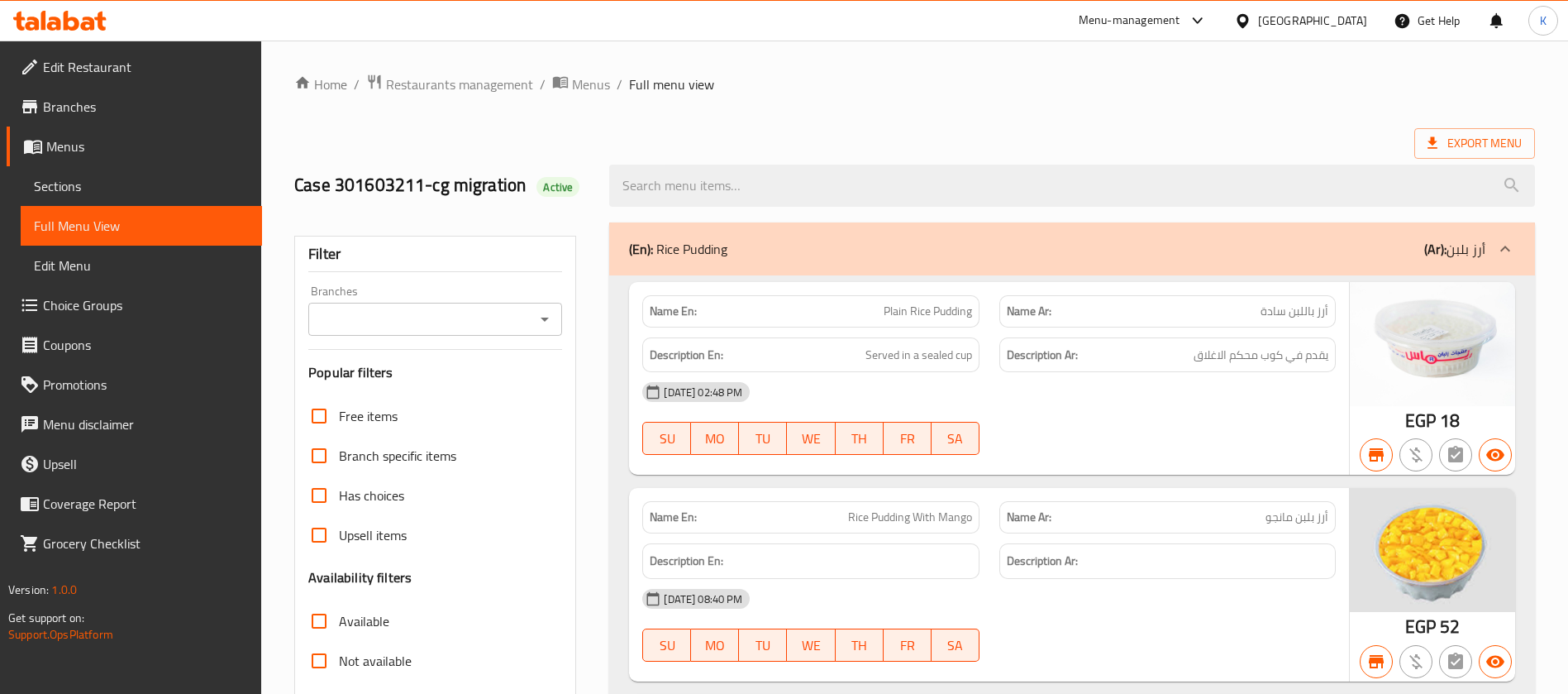
click at [1045, 15] on div "Egypt" at bounding box center [1312, 20] width 110 height 18
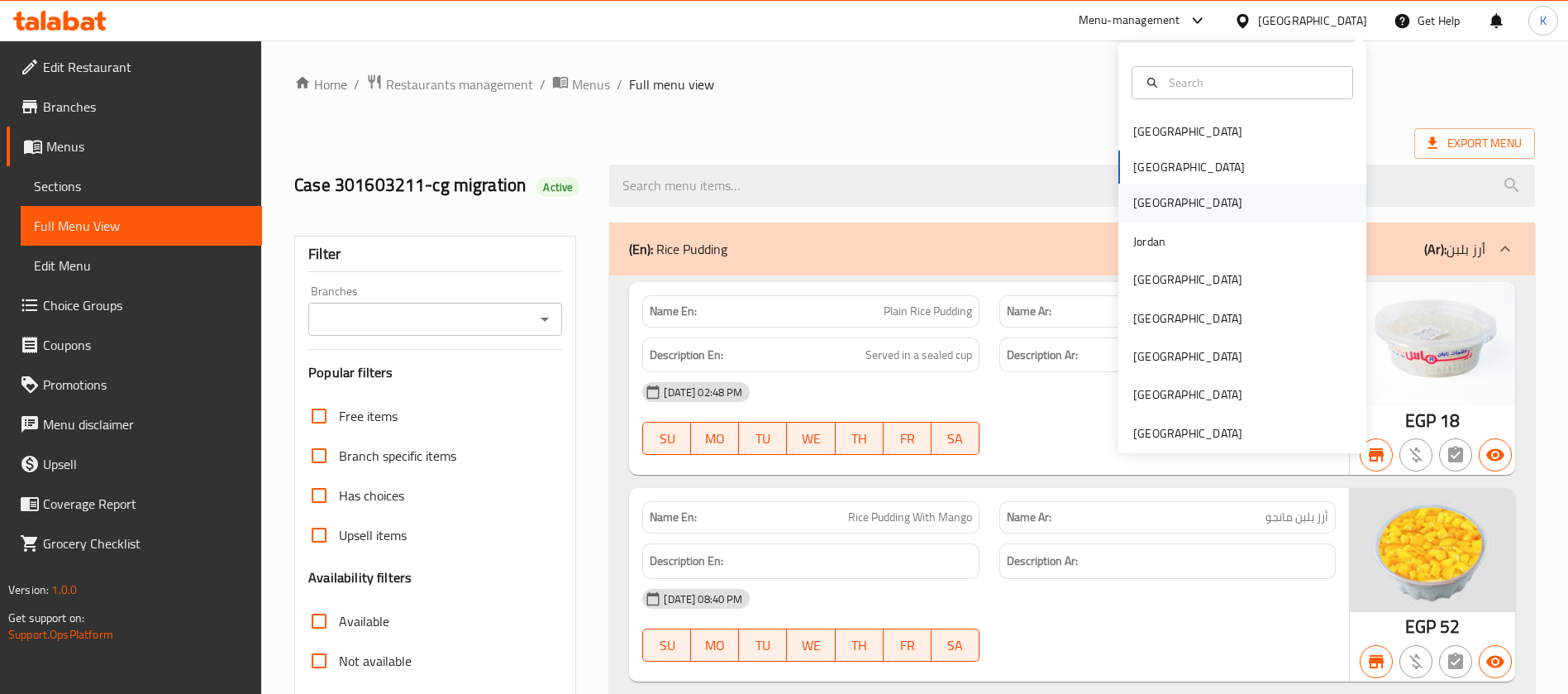
click at [1045, 190] on div "Iraq" at bounding box center [1242, 203] width 248 height 38
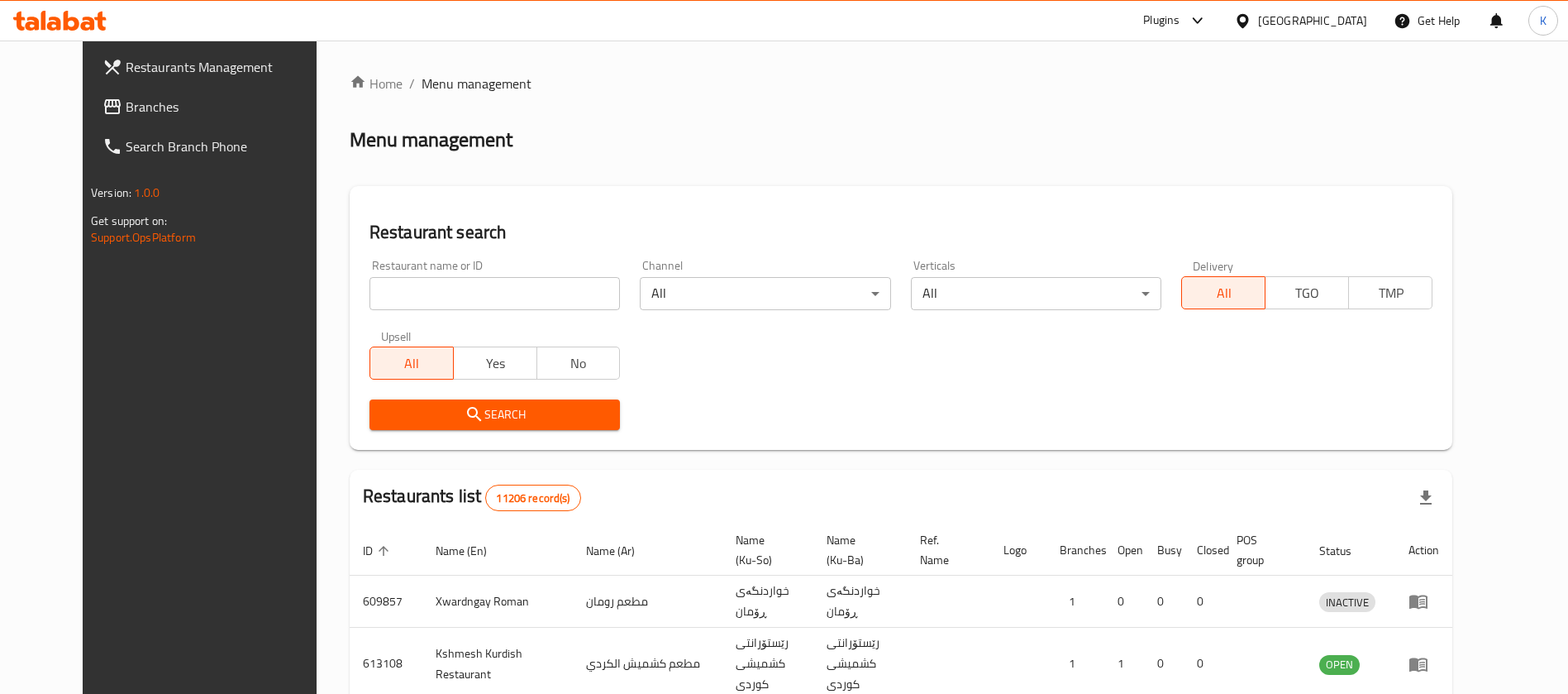
click at [1045, 197] on div "Restaurant search Restaurant name or ID Restaurant name or ID Channel All ​ Ver…" at bounding box center [901, 318] width 1103 height 263
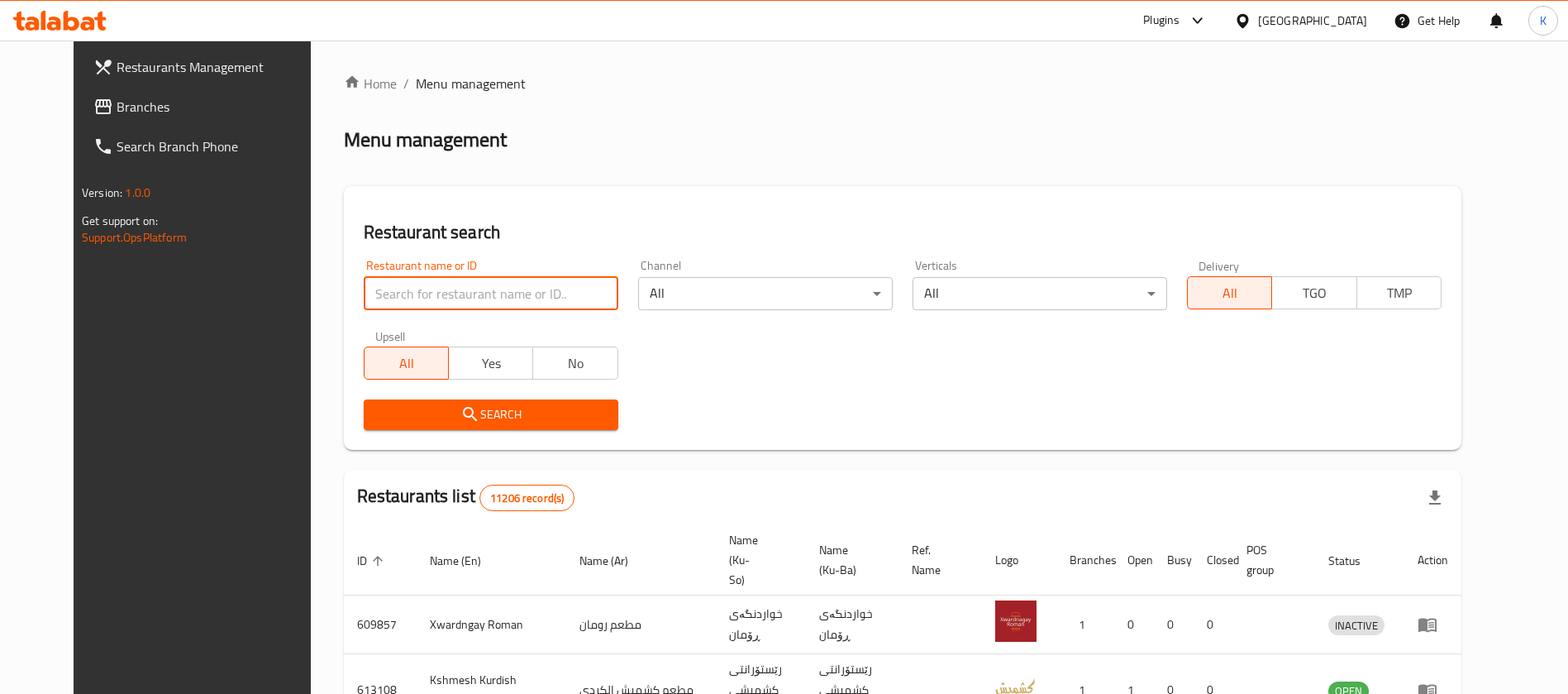
click at [378, 291] on input "search" at bounding box center [491, 293] width 255 height 33
paste input "702339"
type input "702339"
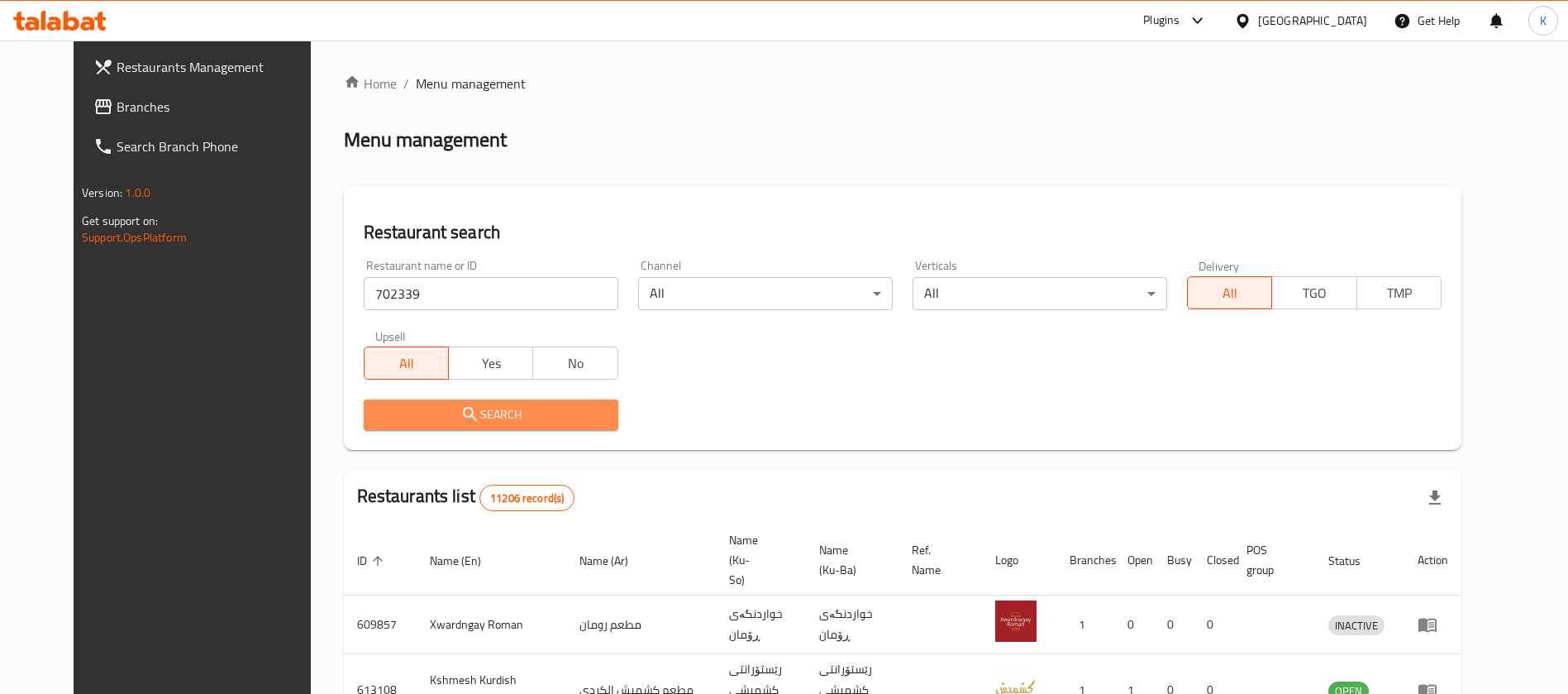
drag, startPoint x: 378, startPoint y: 291, endPoint x: 454, endPoint y: 406, distance: 137.8
click at [454, 406] on span "Search" at bounding box center [490, 415] width 228 height 21
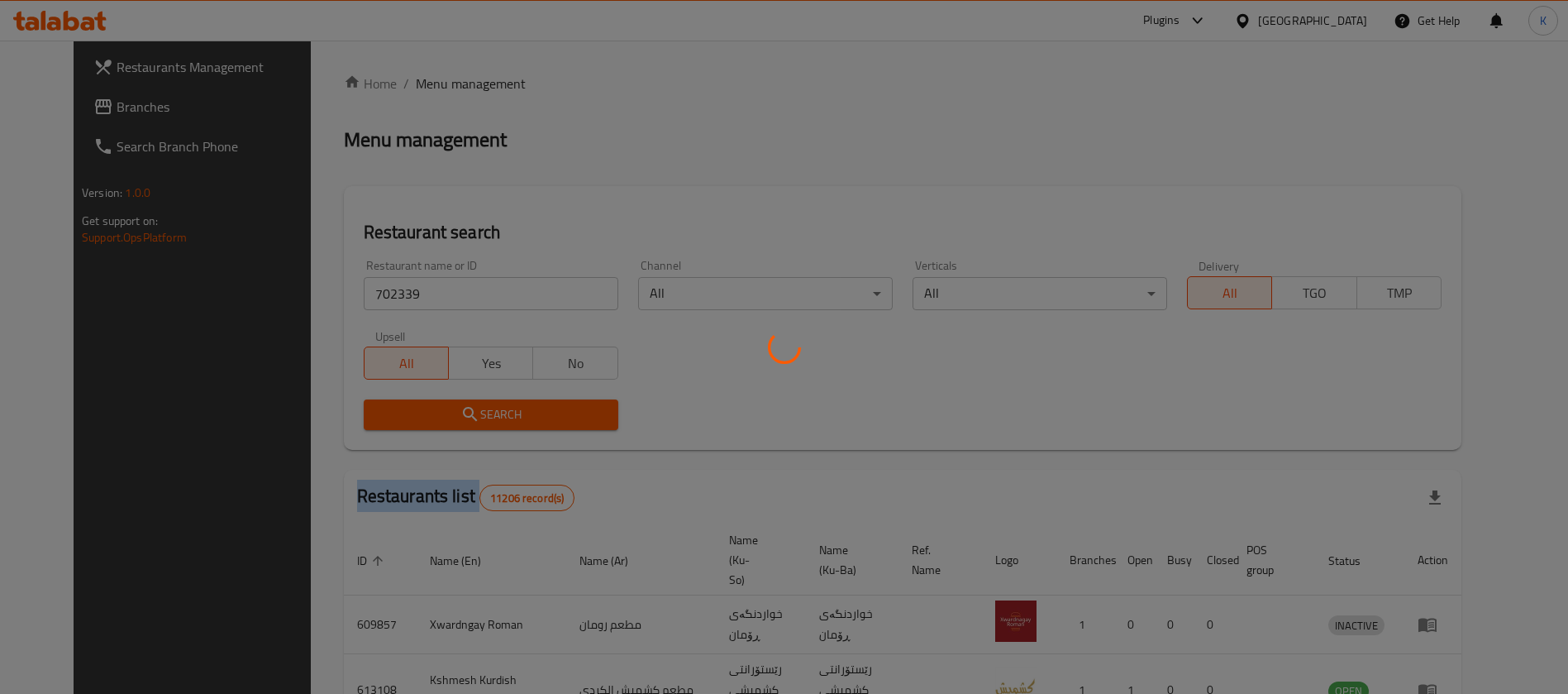
click at [454, 406] on div at bounding box center [784, 347] width 1568 height 694
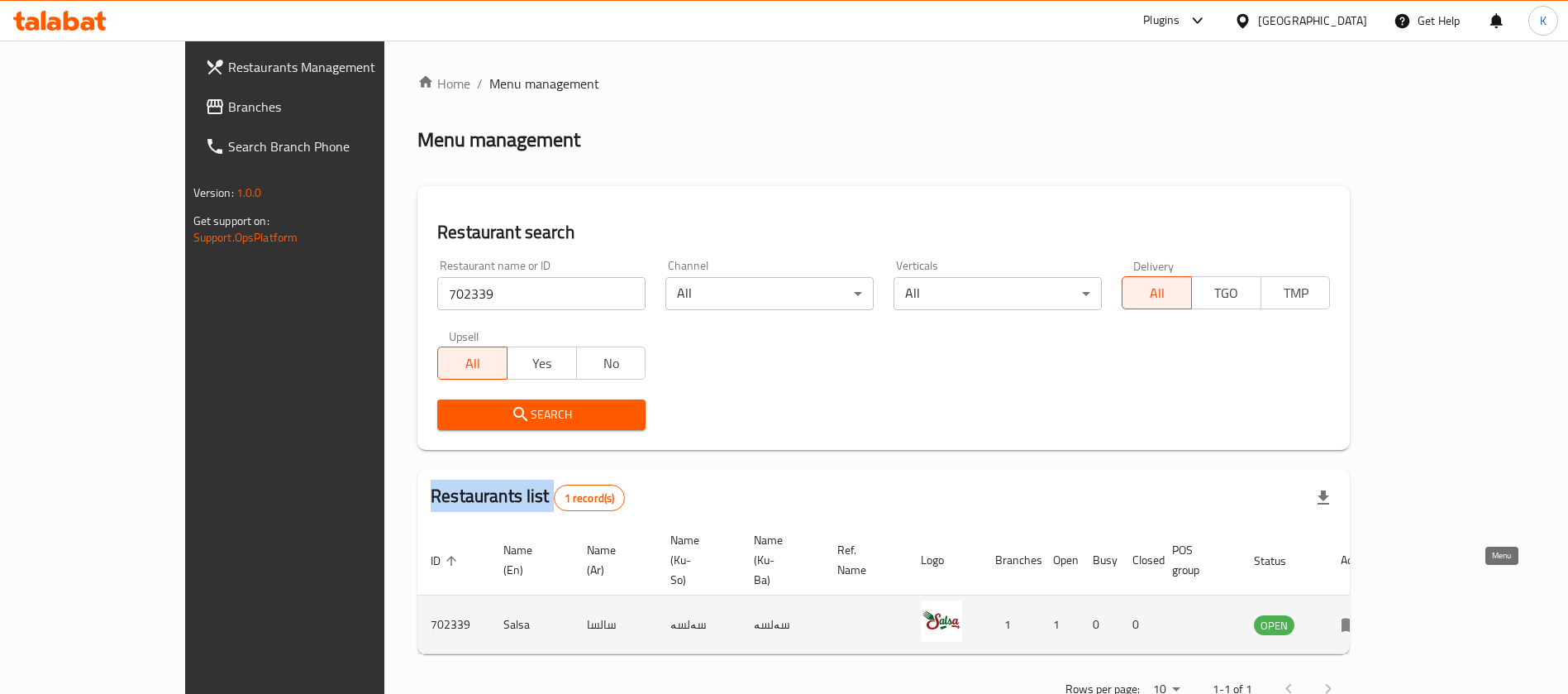
click at [1045, 461] on icon "enhanced table" at bounding box center [1351, 624] width 20 height 20
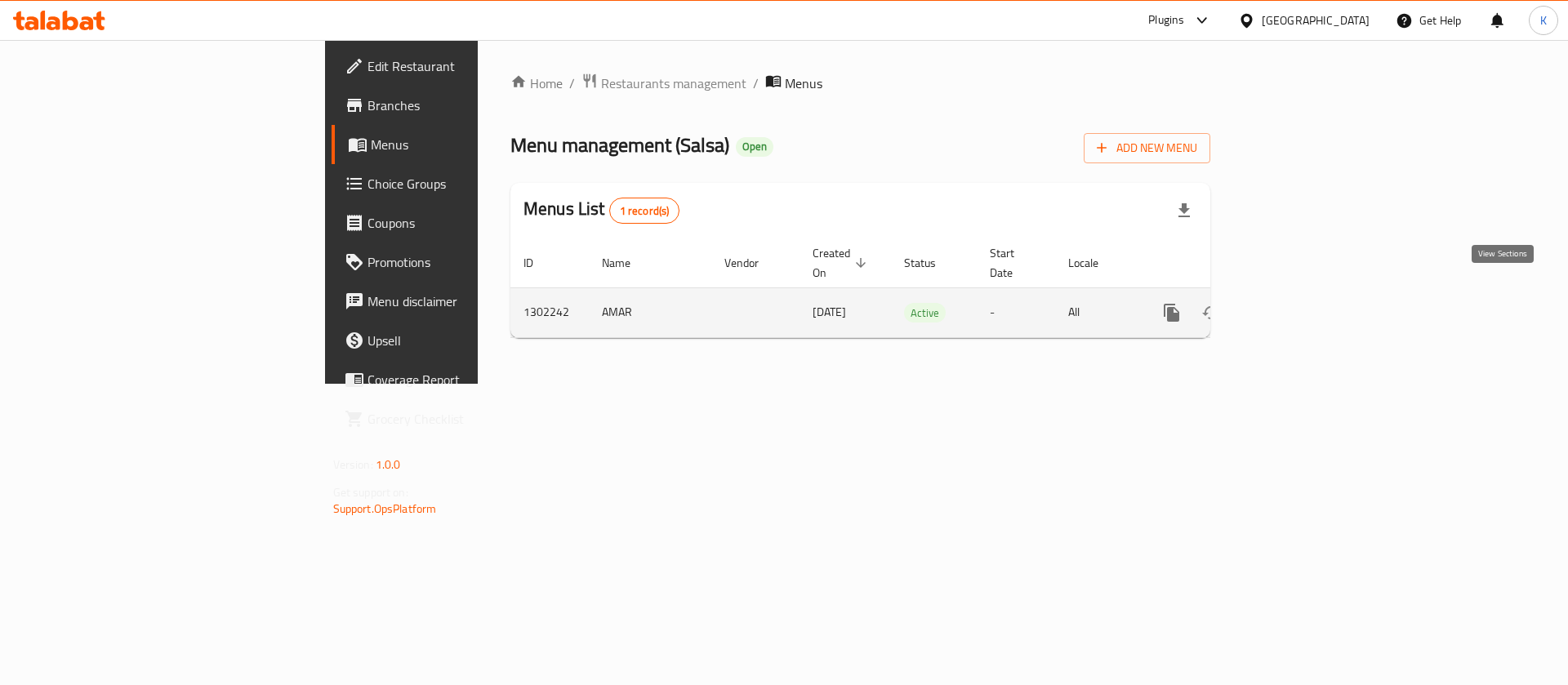
click at [1033, 307] on link "enhanced table" at bounding box center [1289, 312] width 39 height 39
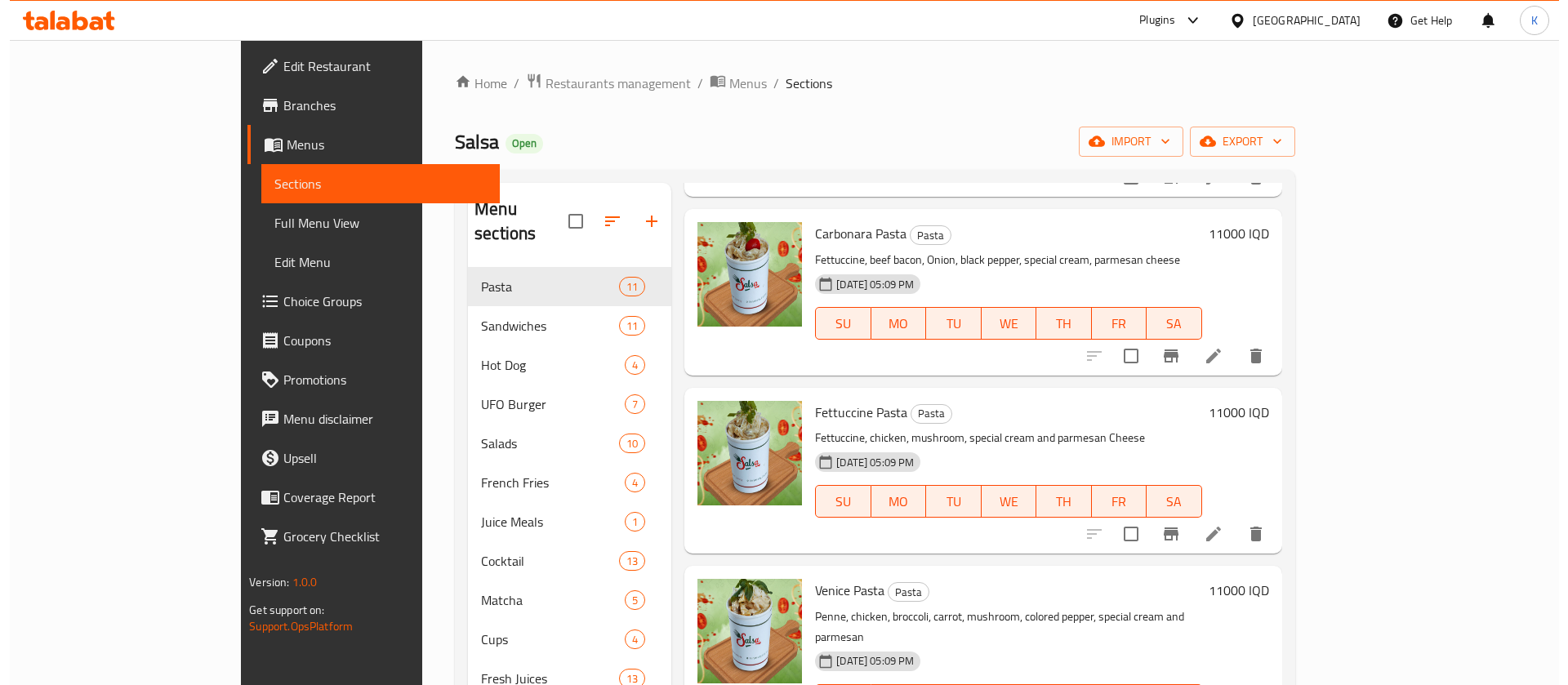
scroll to position [242, 0]
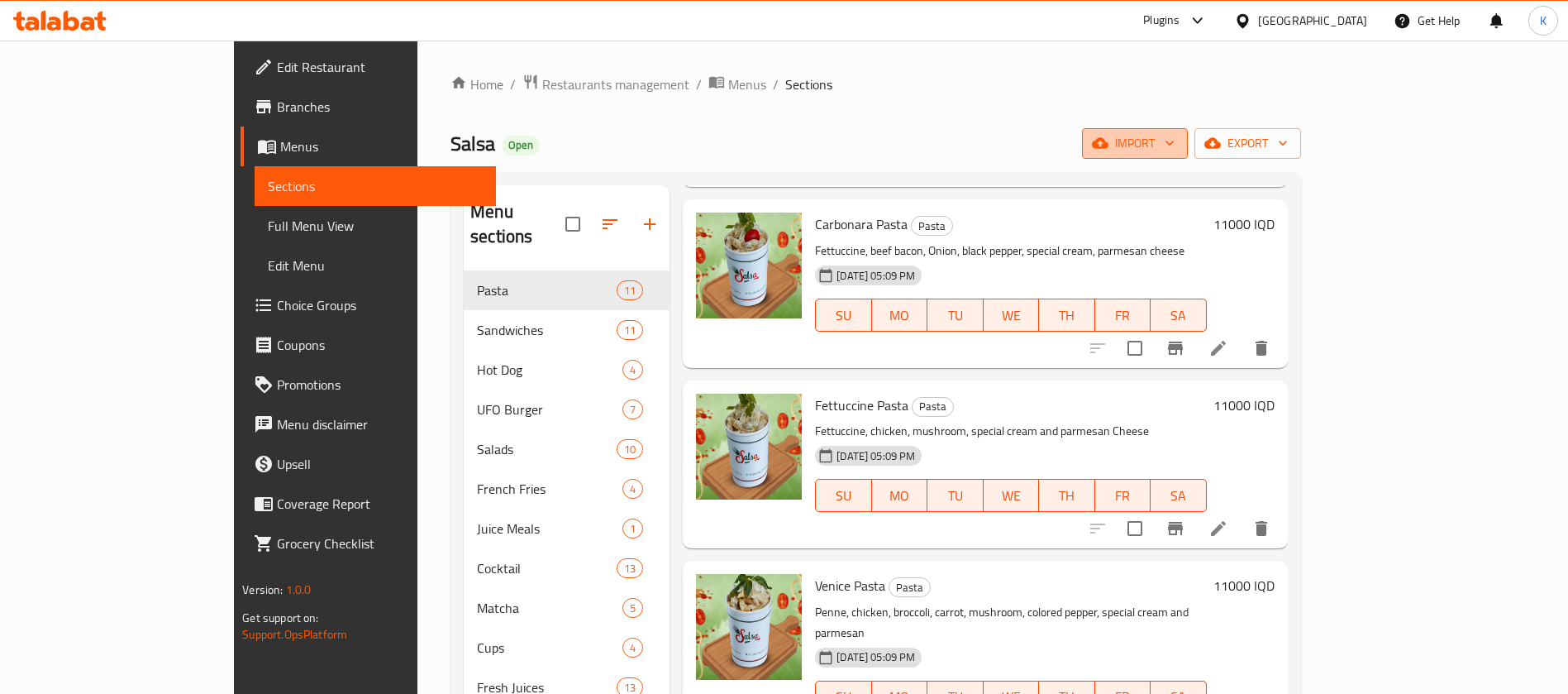
click at [1045, 153] on span "import" at bounding box center [1135, 144] width 80 height 21
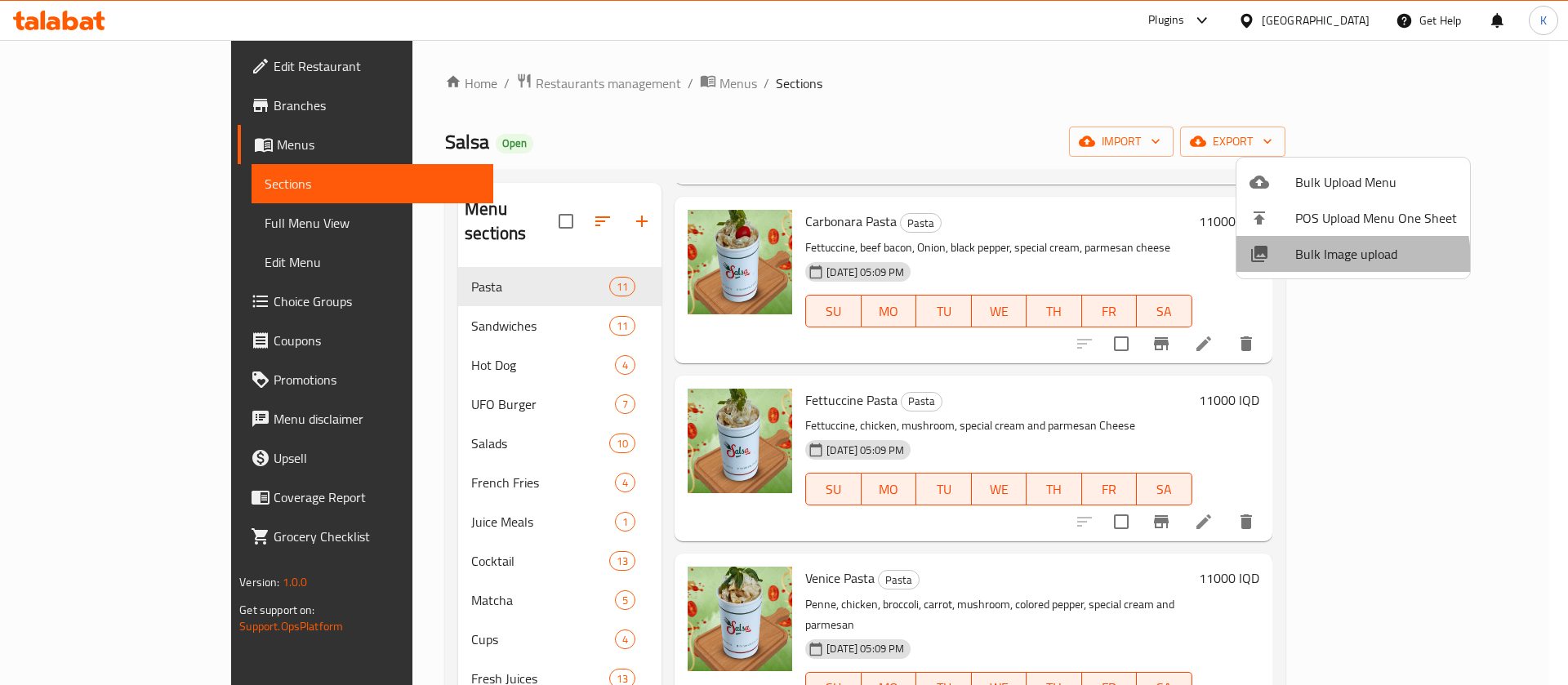
click at [1033, 261] on span "Bulk Image upload" at bounding box center [1376, 253] width 161 height 20
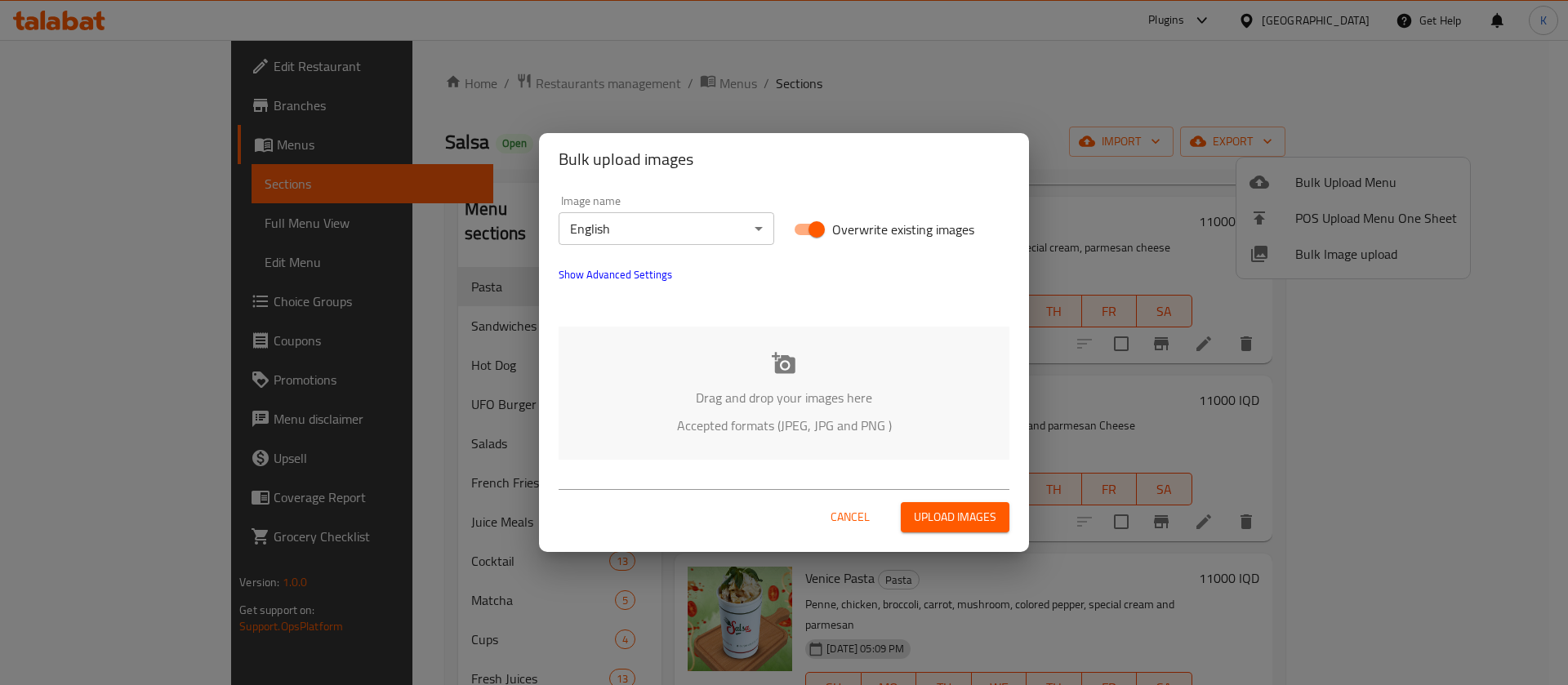
click at [802, 372] on div "Drag and drop your images here Accepted formats (JPEG, JPG and PNG )" at bounding box center [783, 393] width 451 height 133
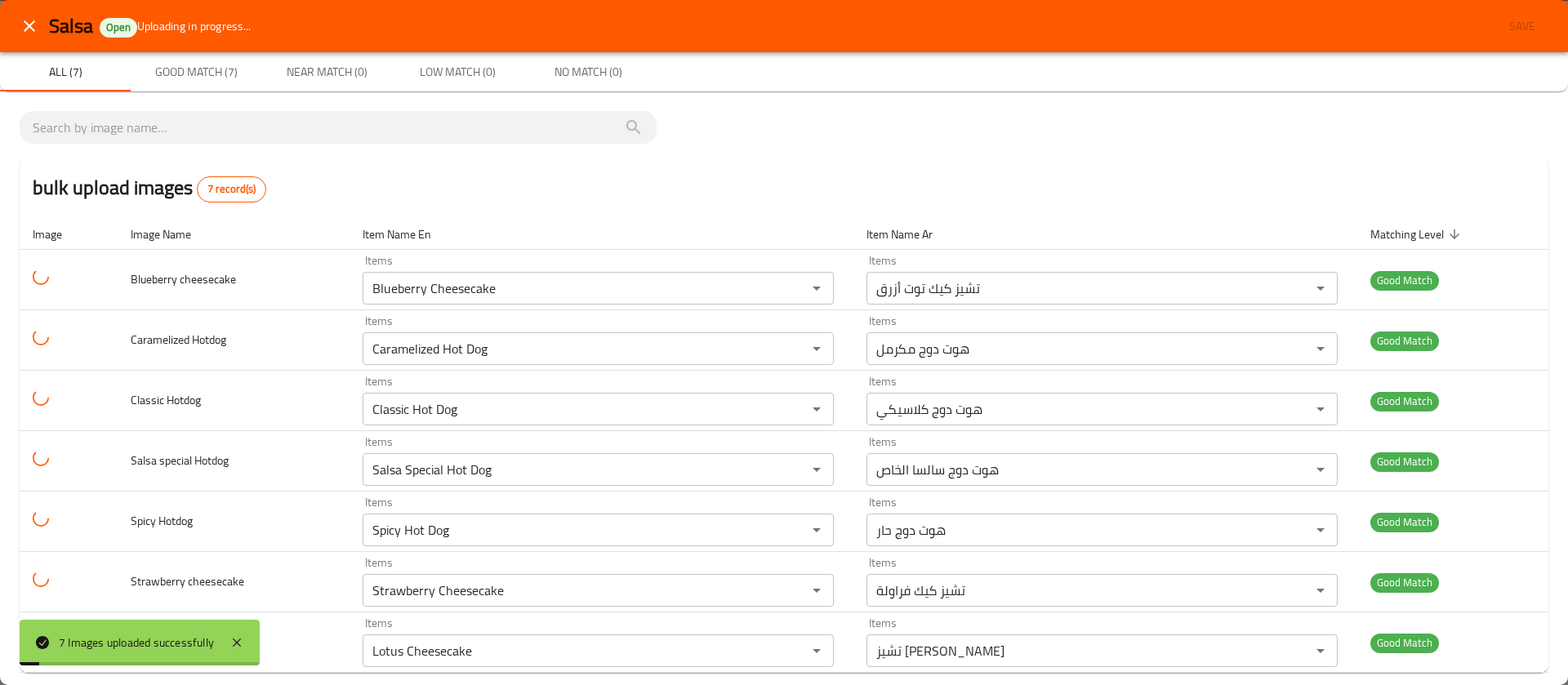
scroll to position [21, 0]
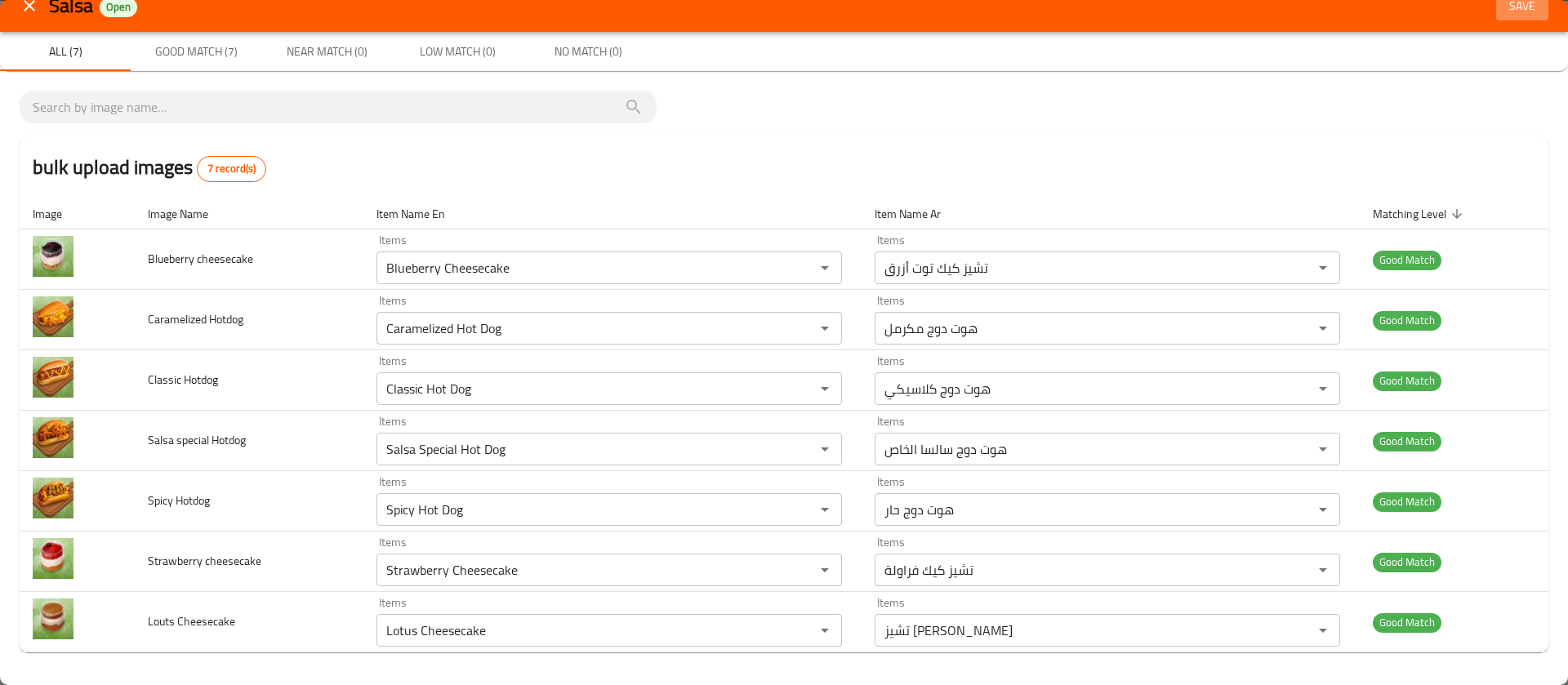
click at [1033, 12] on span "Save" at bounding box center [1521, 7] width 39 height 21
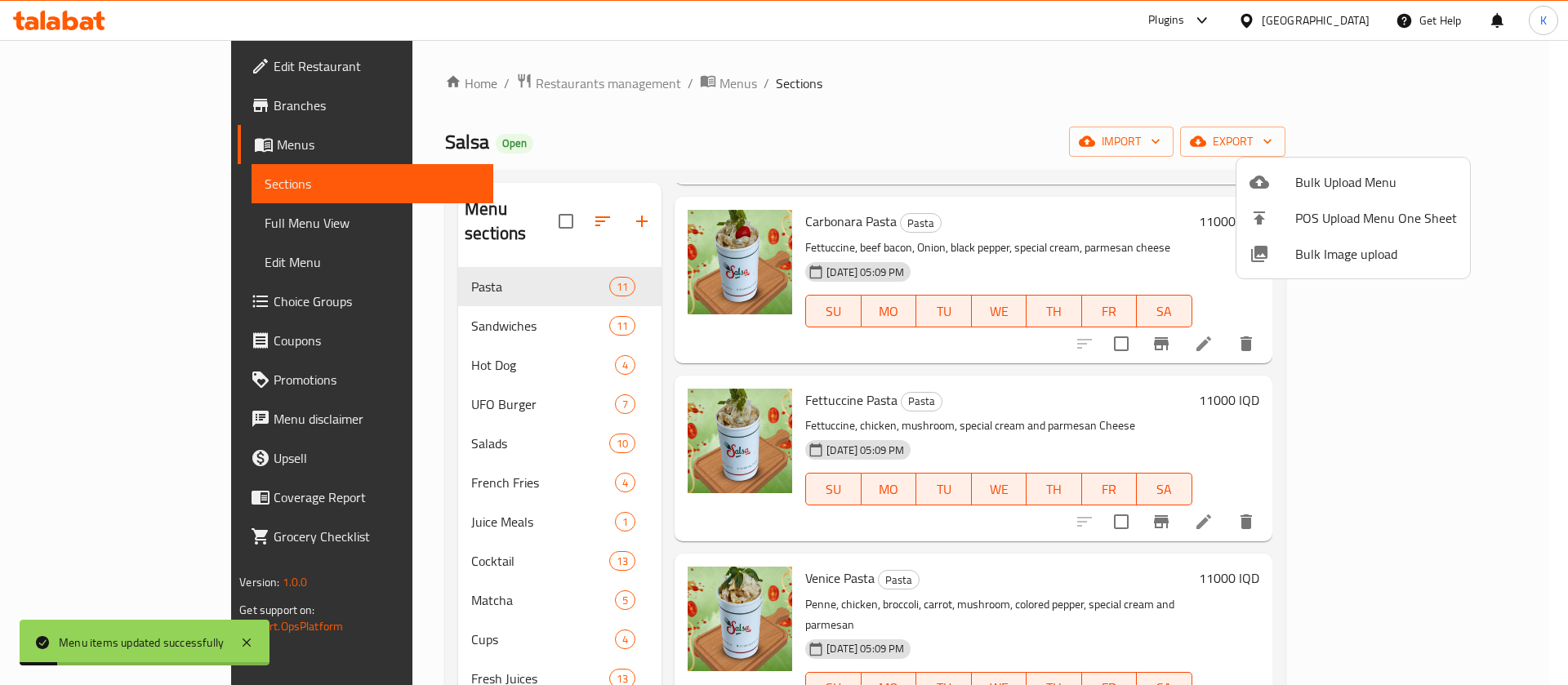
click at [119, 219] on div at bounding box center [784, 342] width 1568 height 685
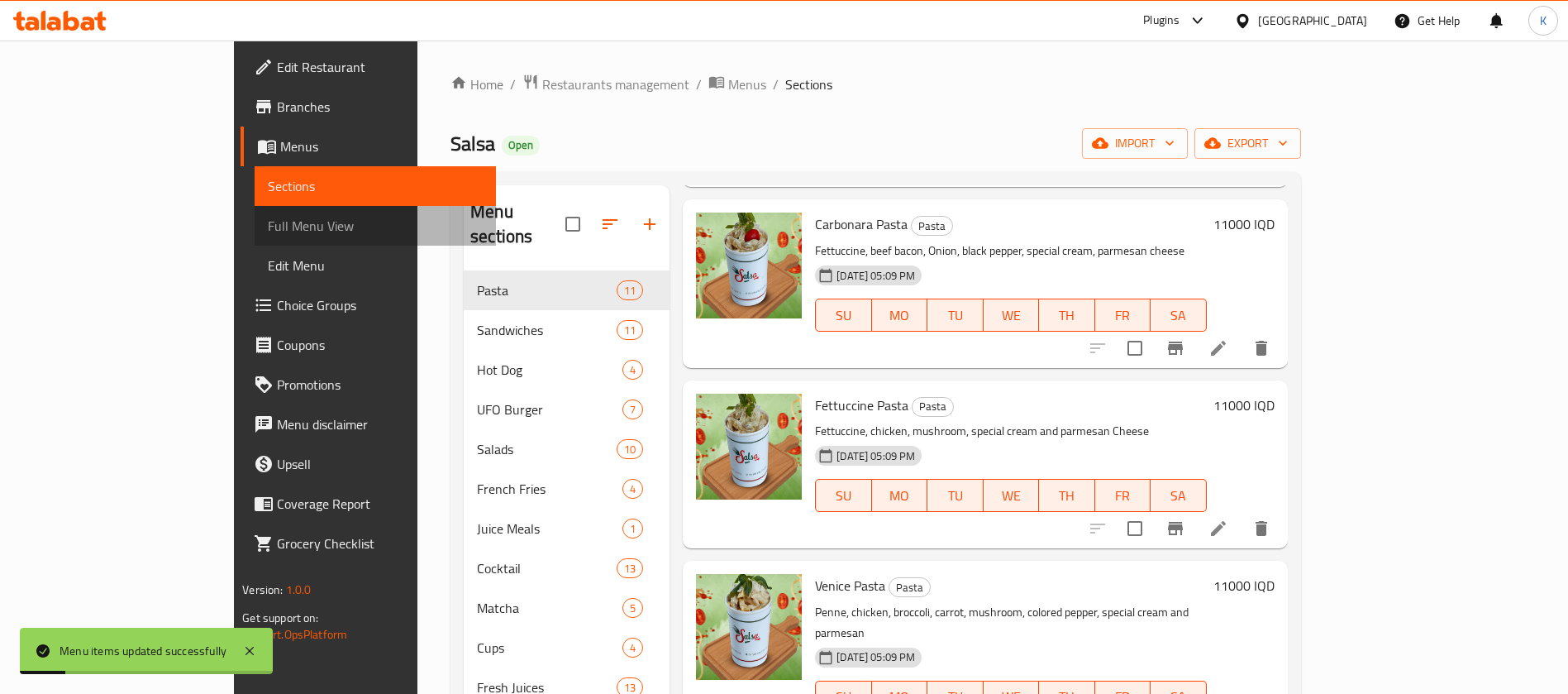
click at [268, 222] on span "Full Menu View" at bounding box center [376, 226] width 215 height 20
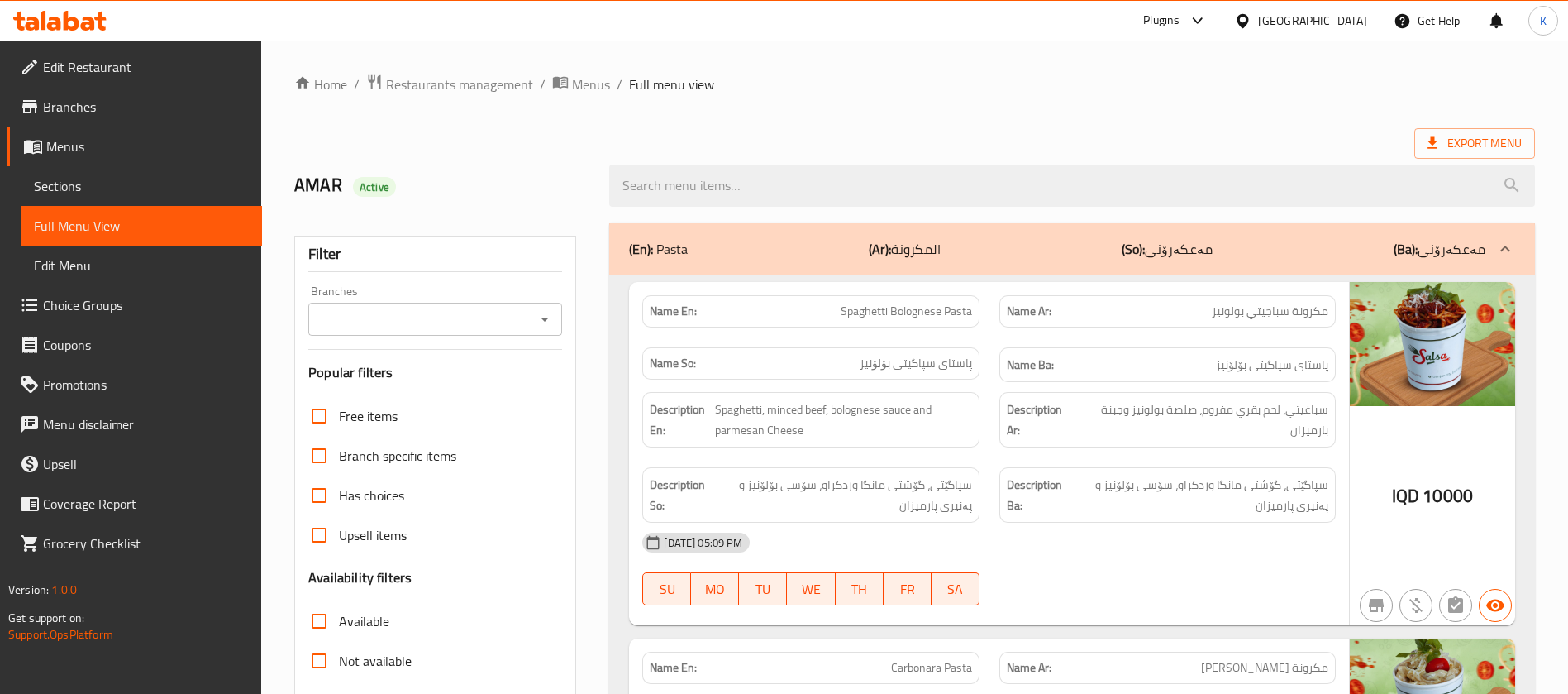
click at [1045, 20] on div "Iraq" at bounding box center [1312, 20] width 110 height 18
click at [755, 145] on div "Export Menu" at bounding box center [914, 143] width 1240 height 31
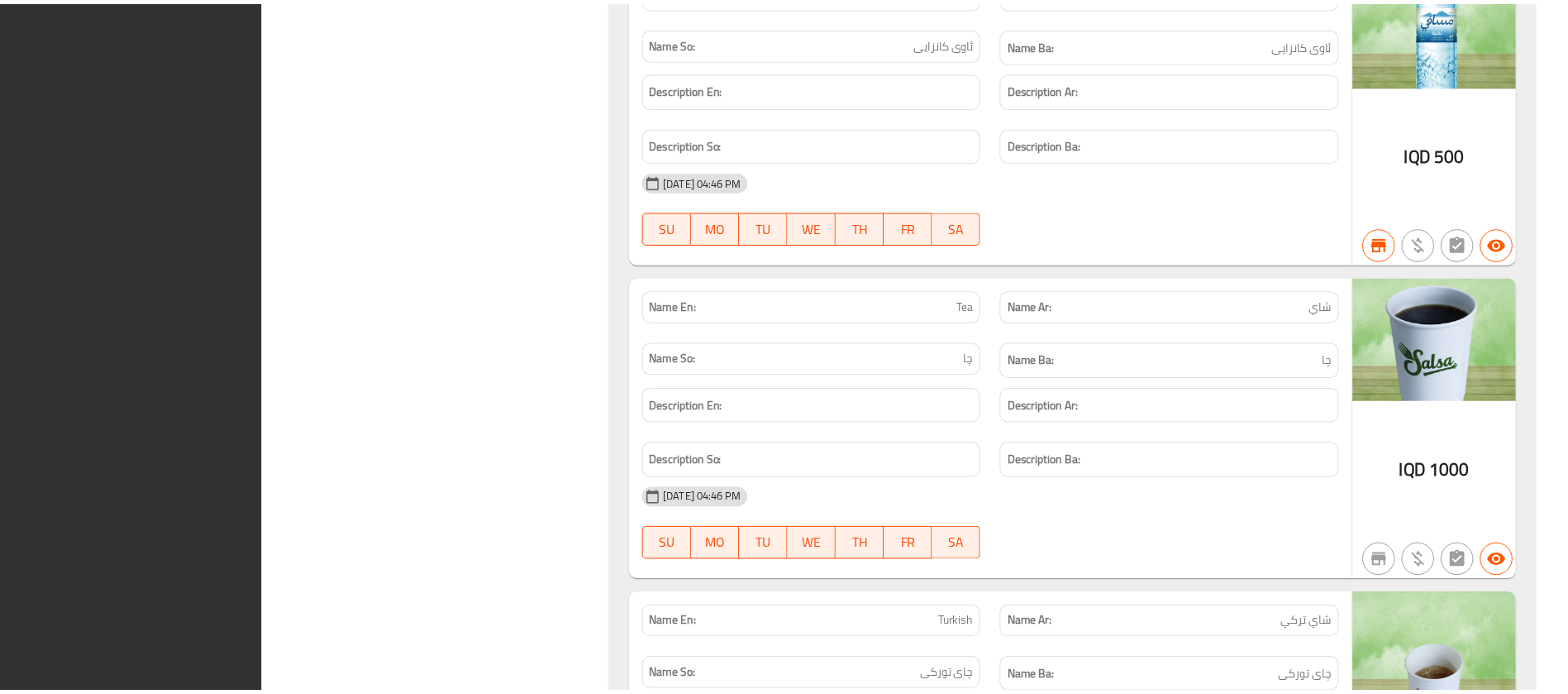
scroll to position [55886, 0]
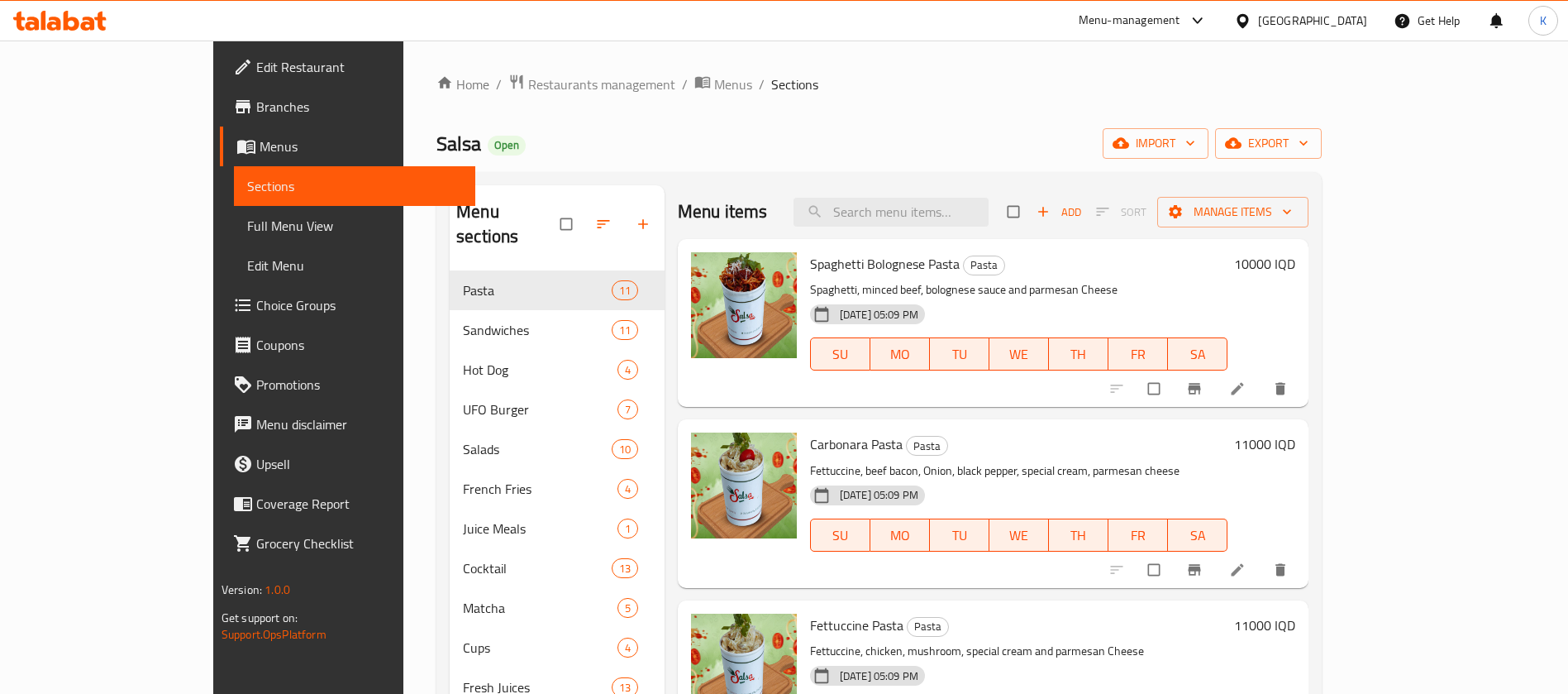
click at [1347, 15] on div "Iraq" at bounding box center [1312, 20] width 110 height 18
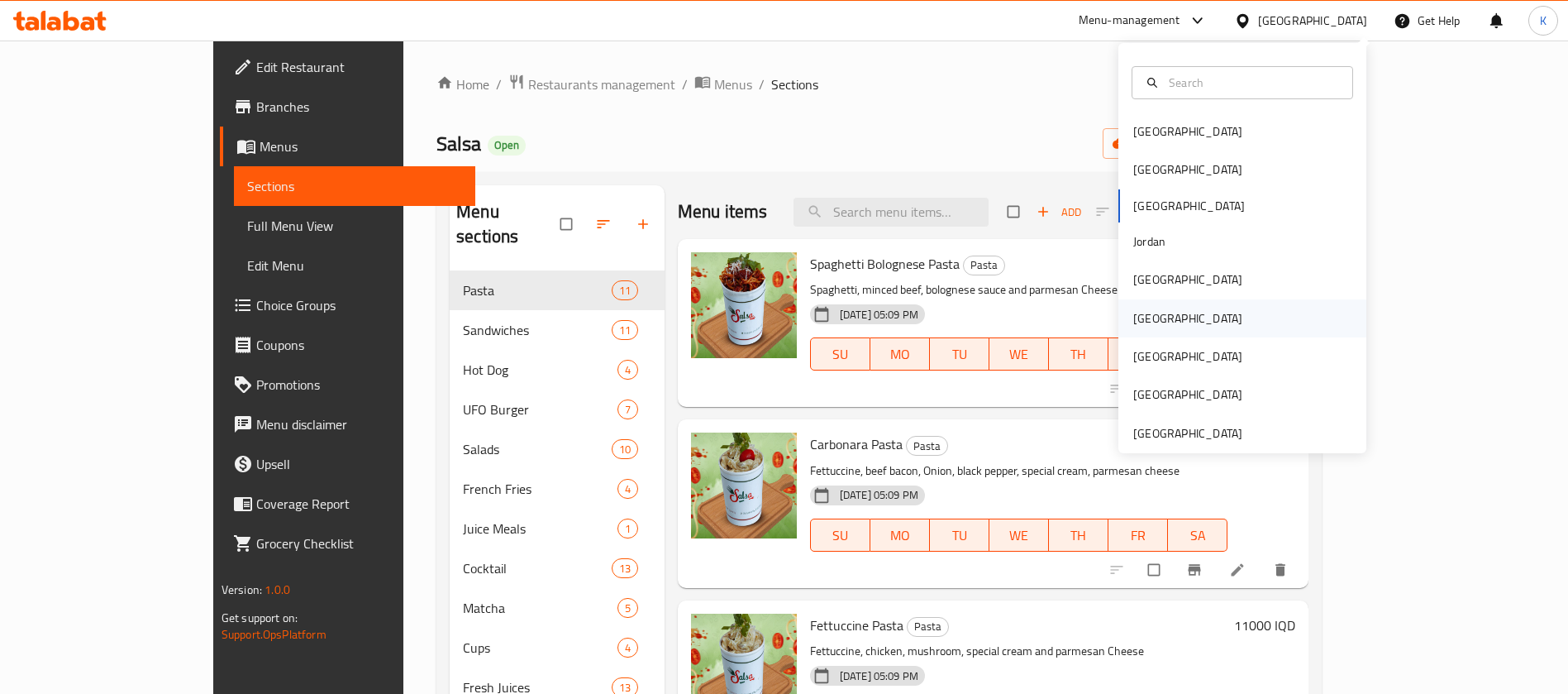
click at [1145, 327] on div "[GEOGRAPHIC_DATA]" at bounding box center [1188, 318] width 135 height 38
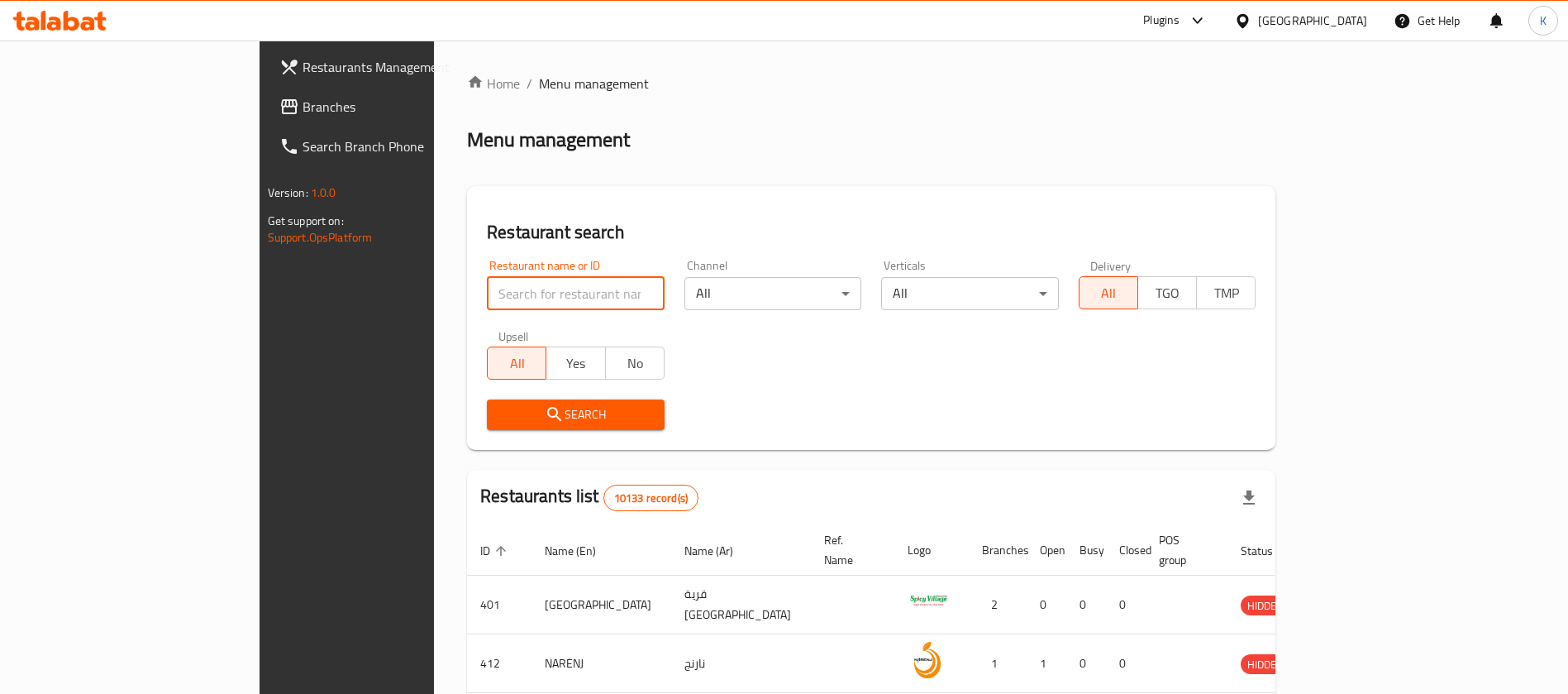
click at [487, 293] on input "search" at bounding box center [576, 293] width 178 height 33
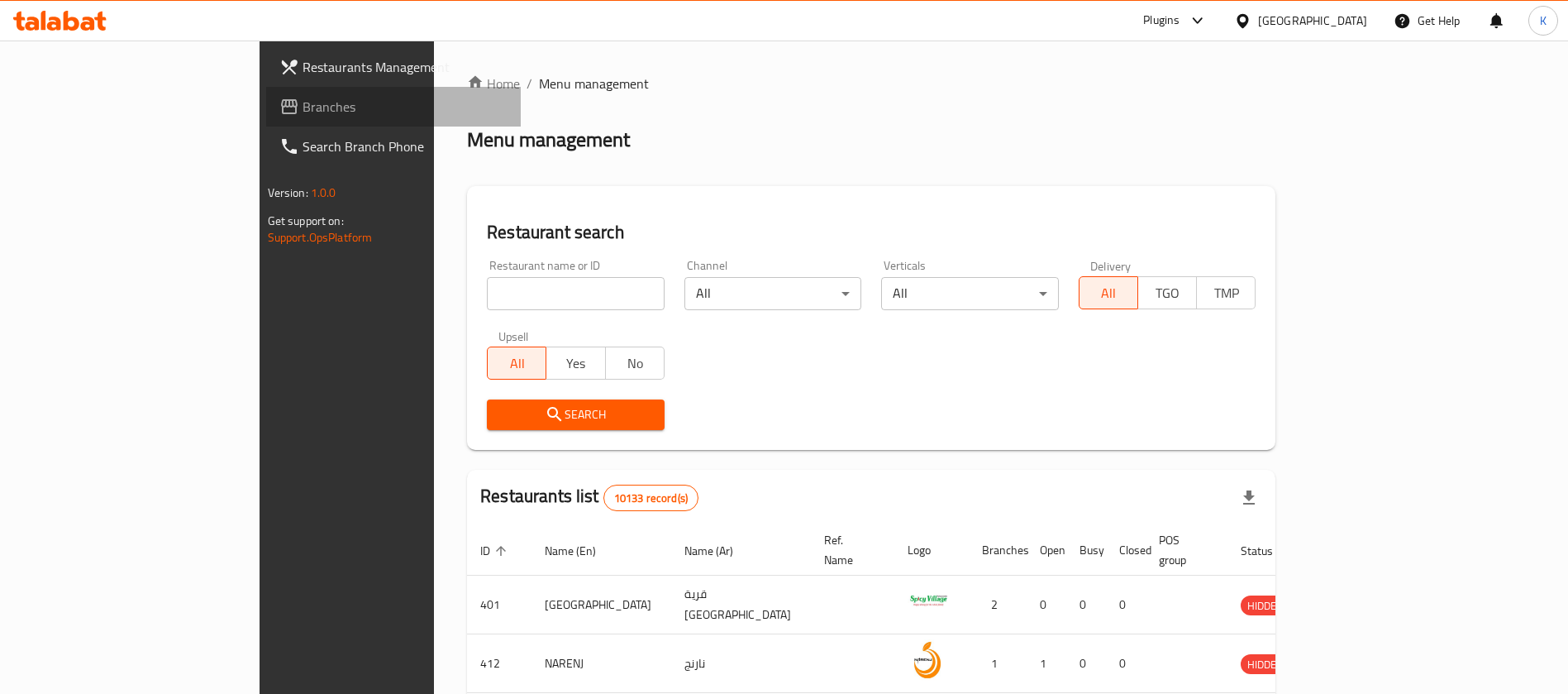
click at [280, 104] on icon at bounding box center [289, 107] width 20 height 20
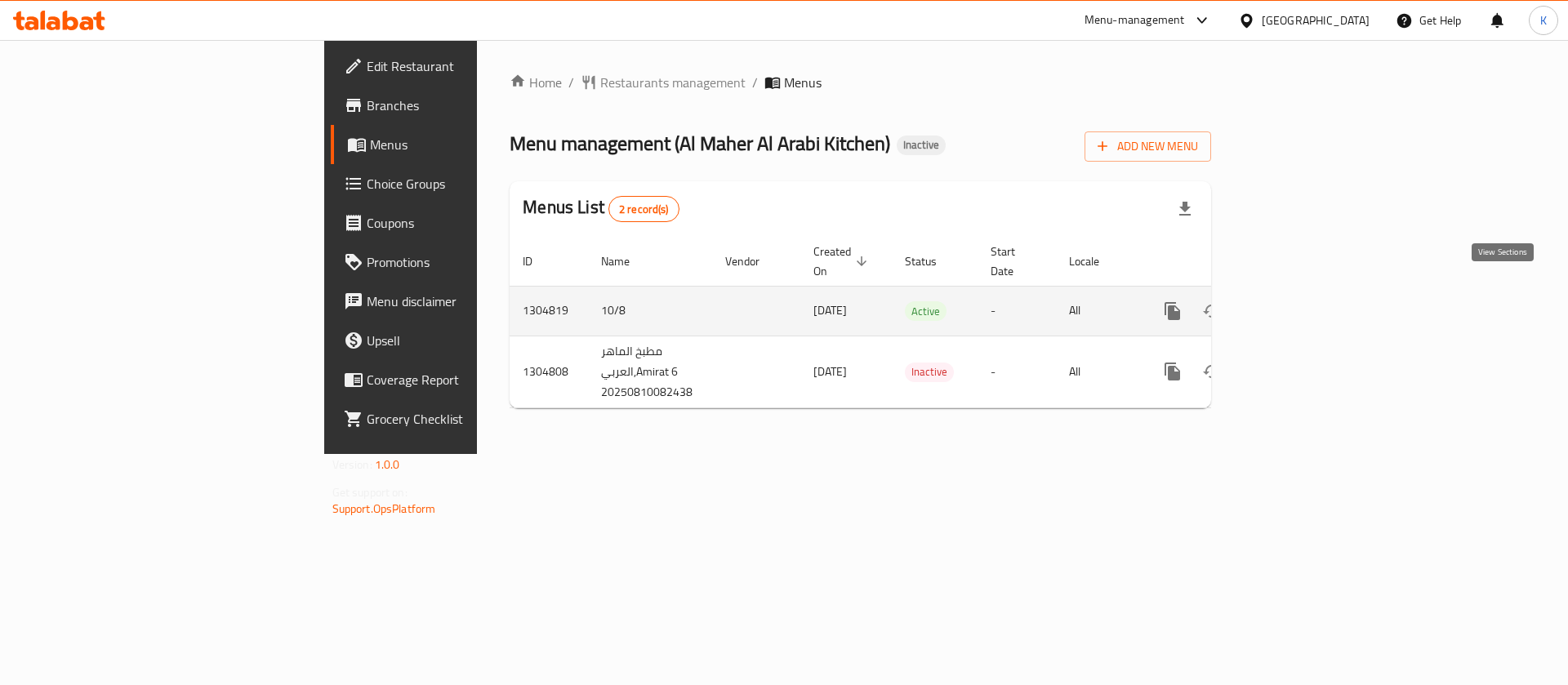
click at [1300, 301] on icon "enhanced table" at bounding box center [1290, 310] width 20 height 20
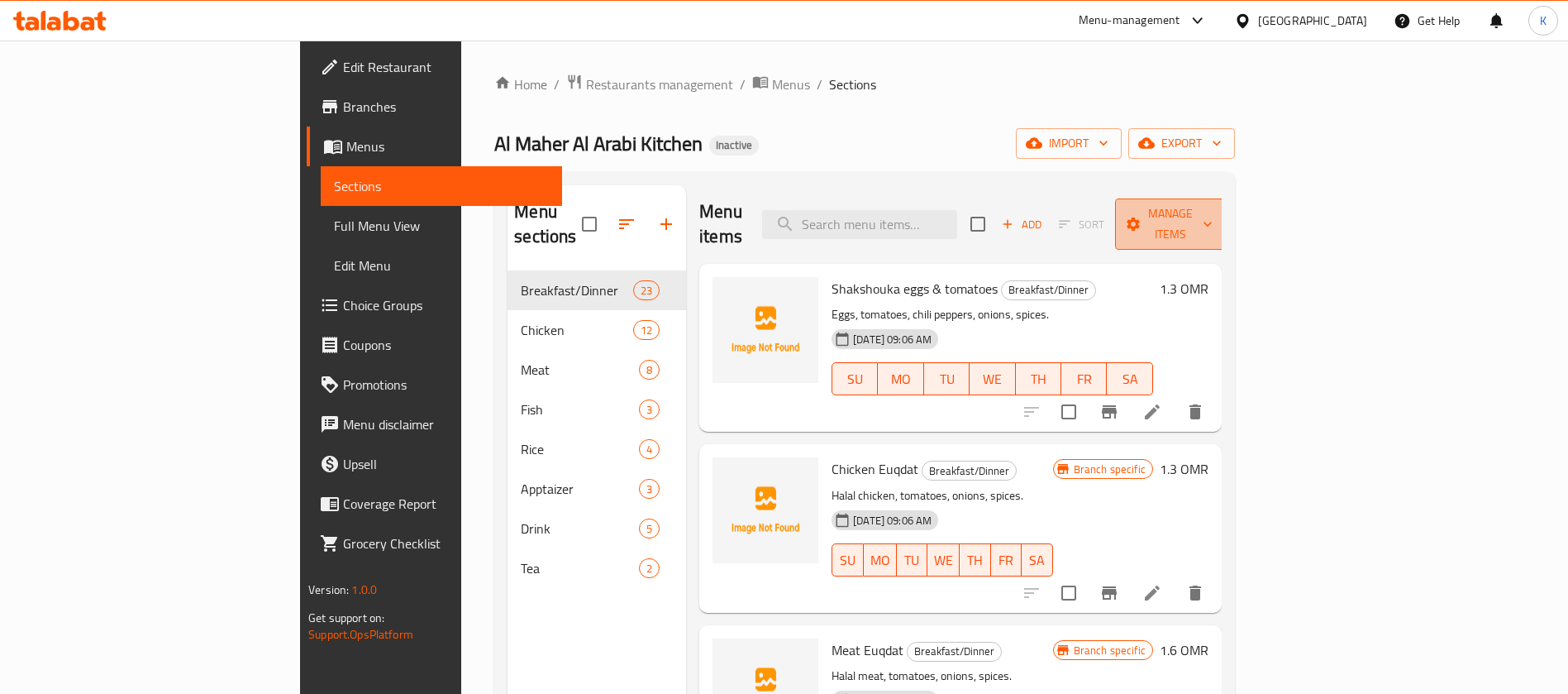
click at [1226, 222] on button "Manage items" at bounding box center [1170, 223] width 110 height 51
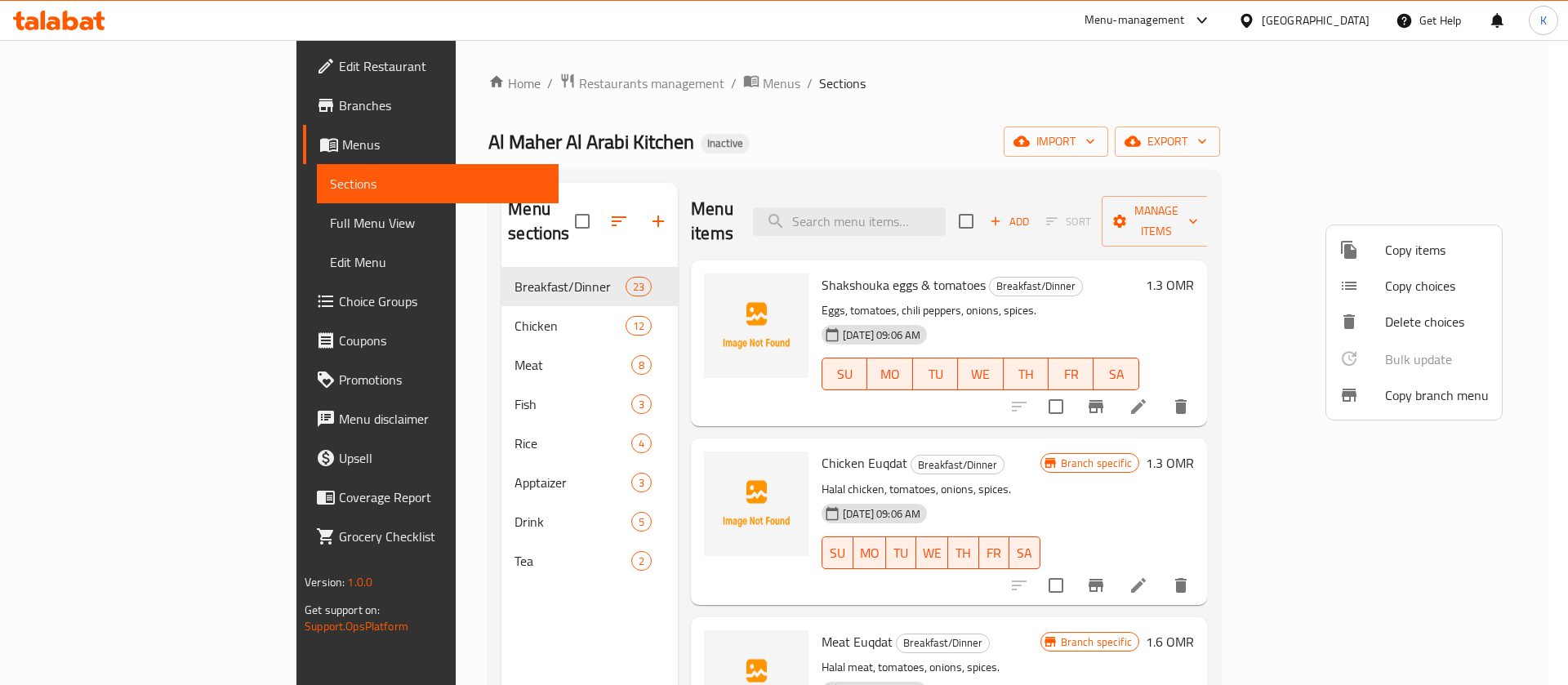
click at [1359, 148] on div at bounding box center [784, 342] width 1568 height 685
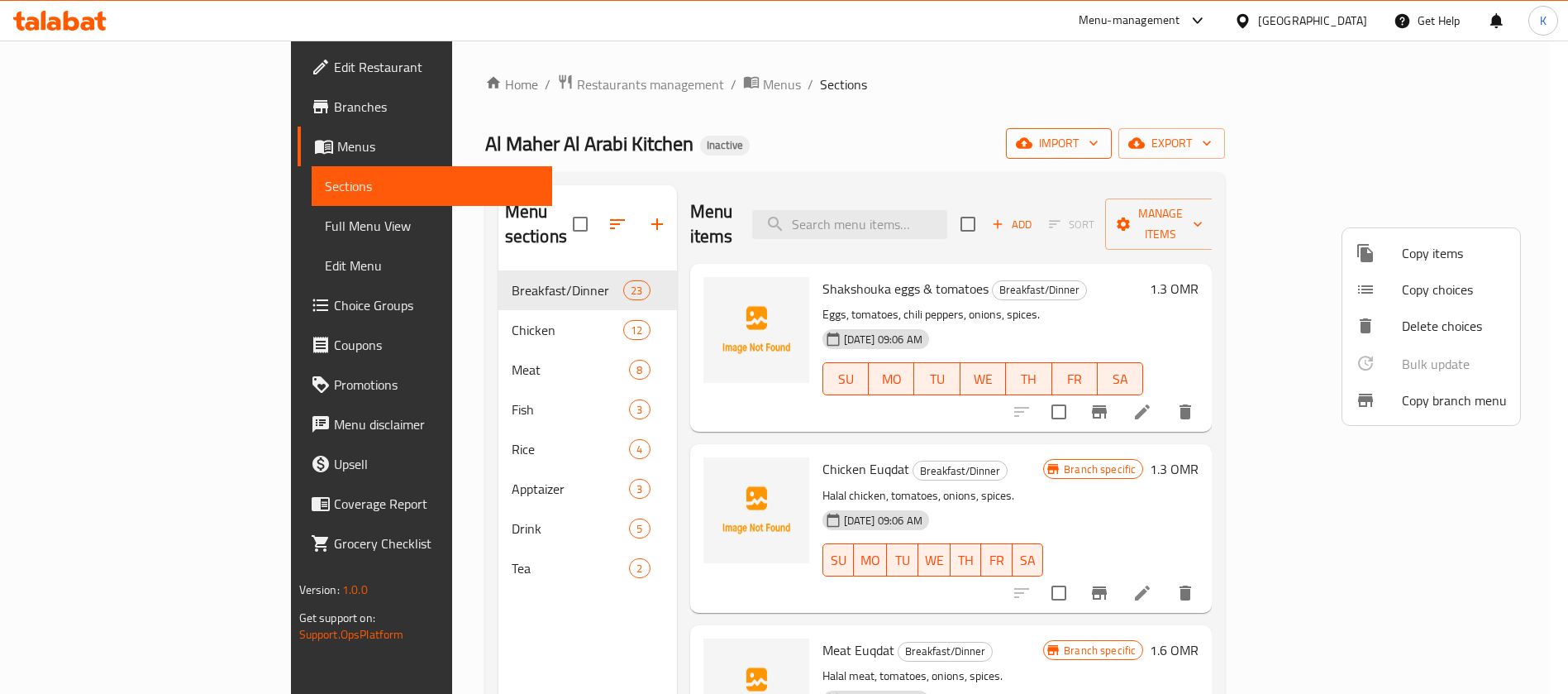
click at [1098, 150] on span "import" at bounding box center [1059, 144] width 80 height 21
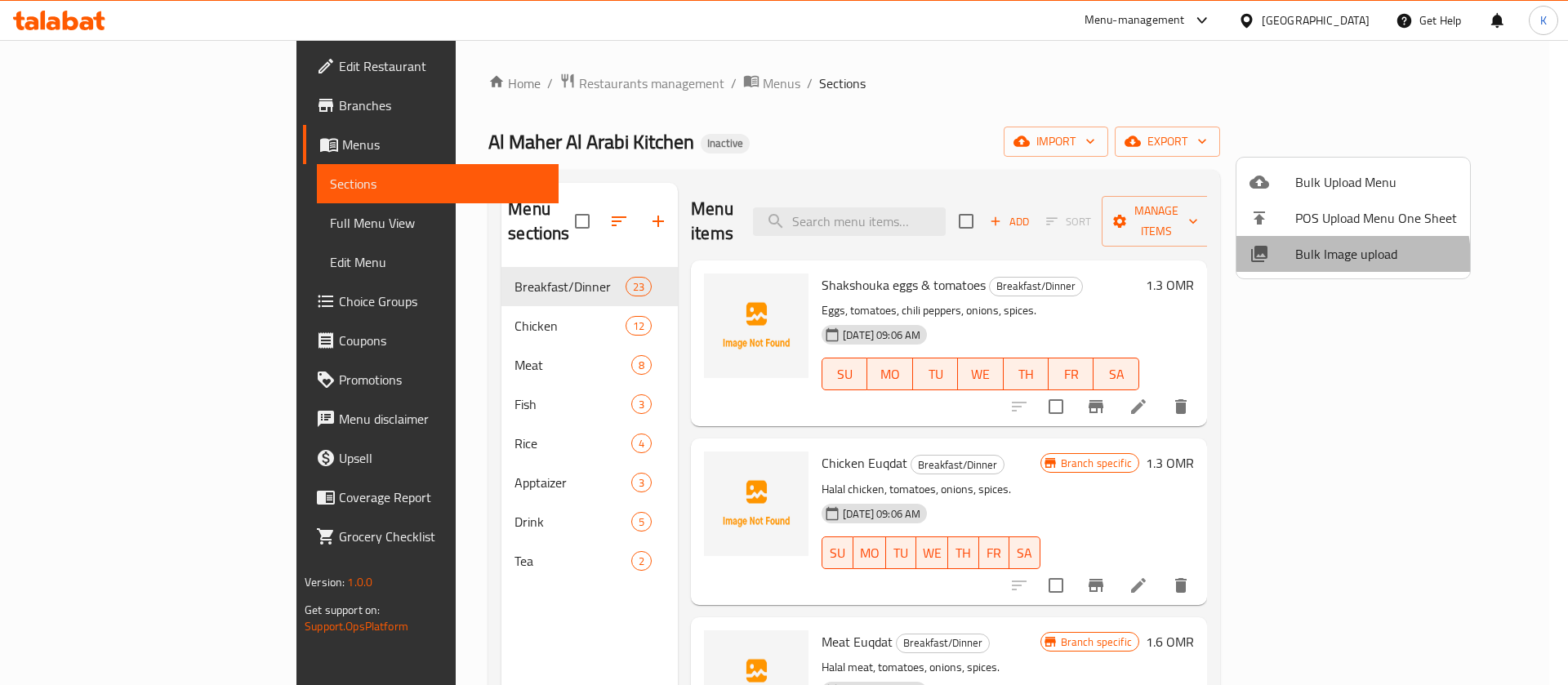
click at [1340, 259] on span "Bulk Image upload" at bounding box center [1376, 253] width 161 height 20
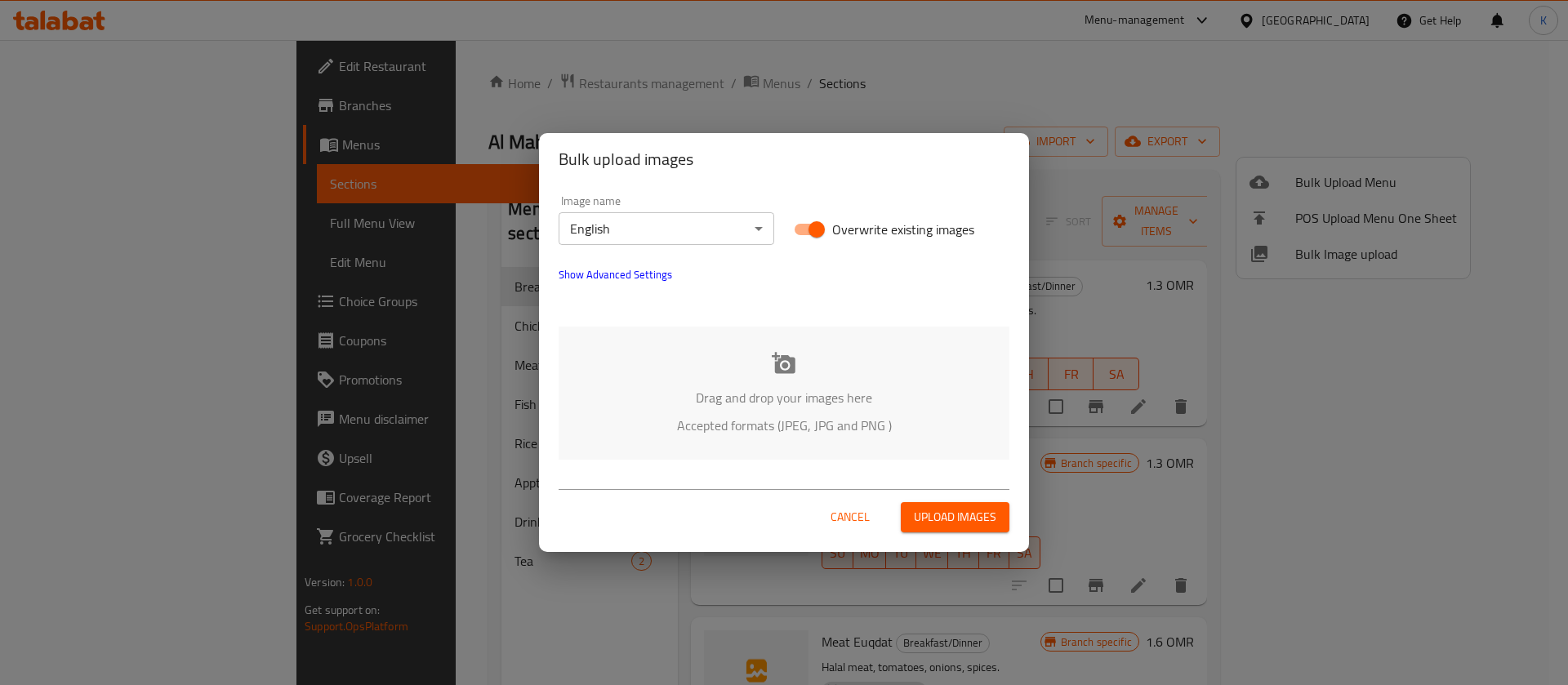
click at [804, 395] on p "Drag and drop your images here" at bounding box center [783, 398] width 401 height 20
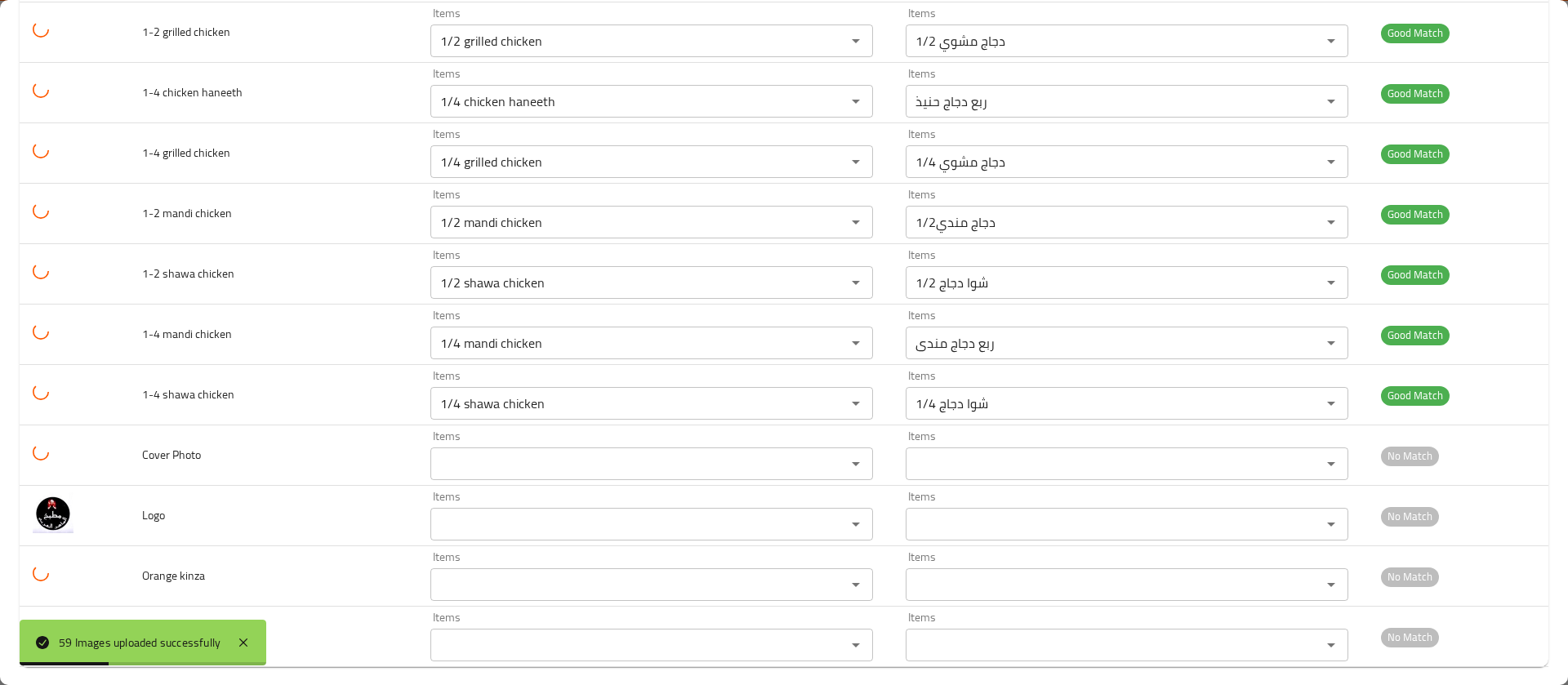
scroll to position [3161, 0]
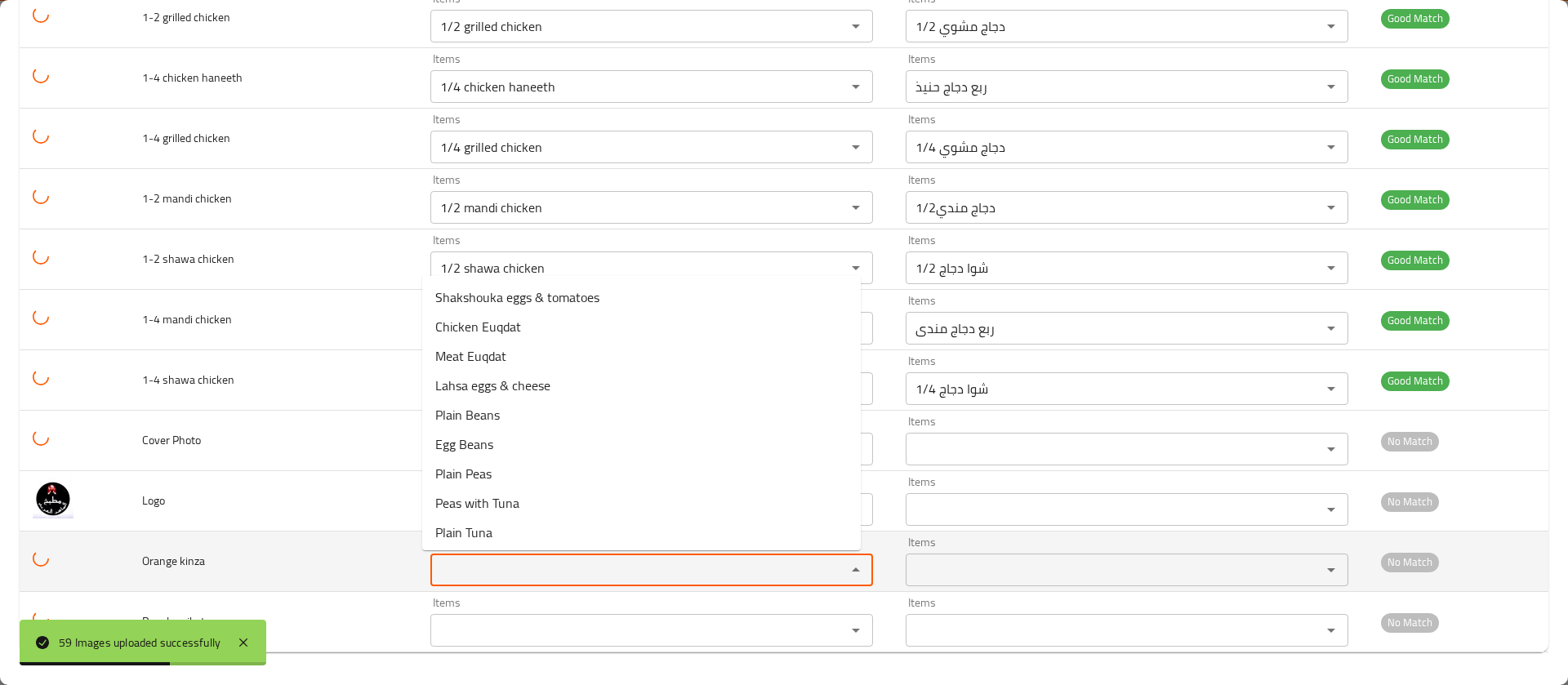
click at [465, 559] on kinza "Items" at bounding box center [627, 569] width 384 height 23
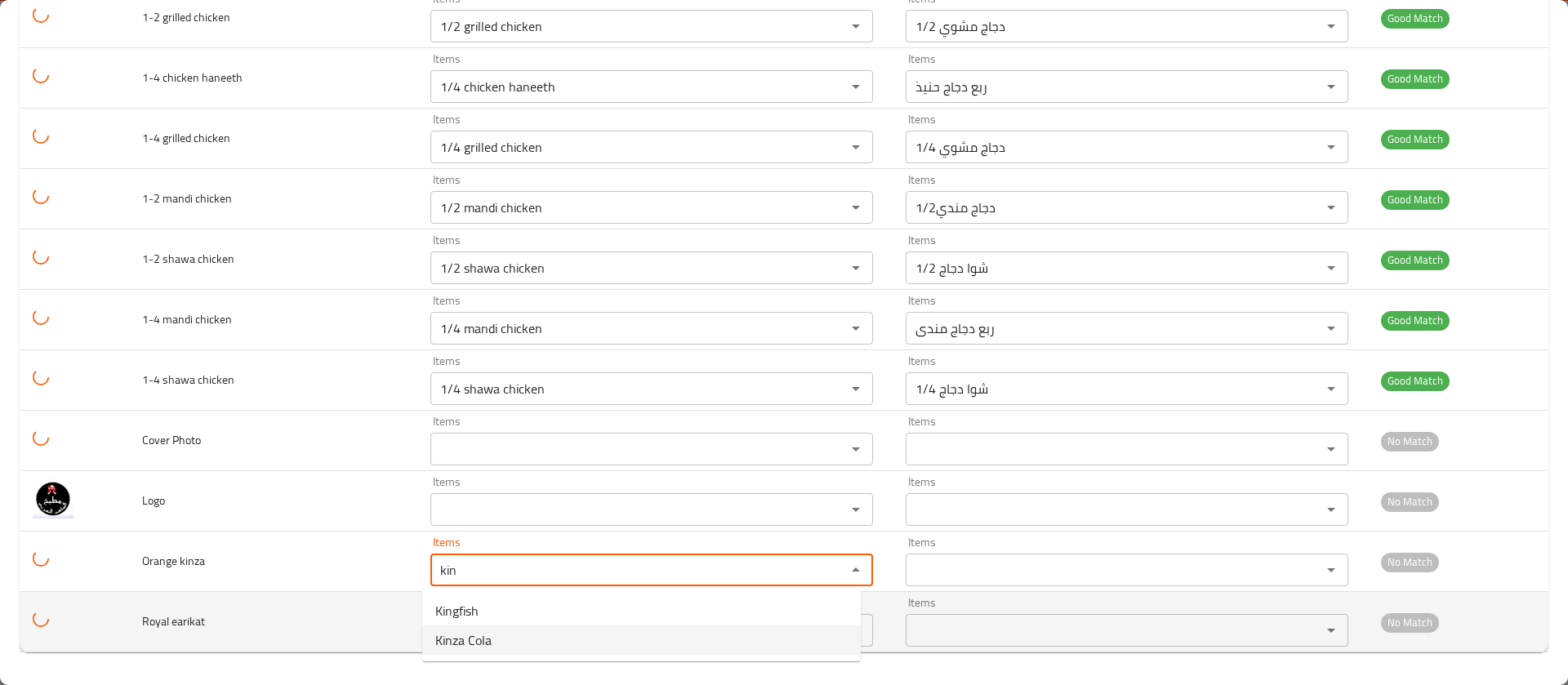
type kinza "kin"
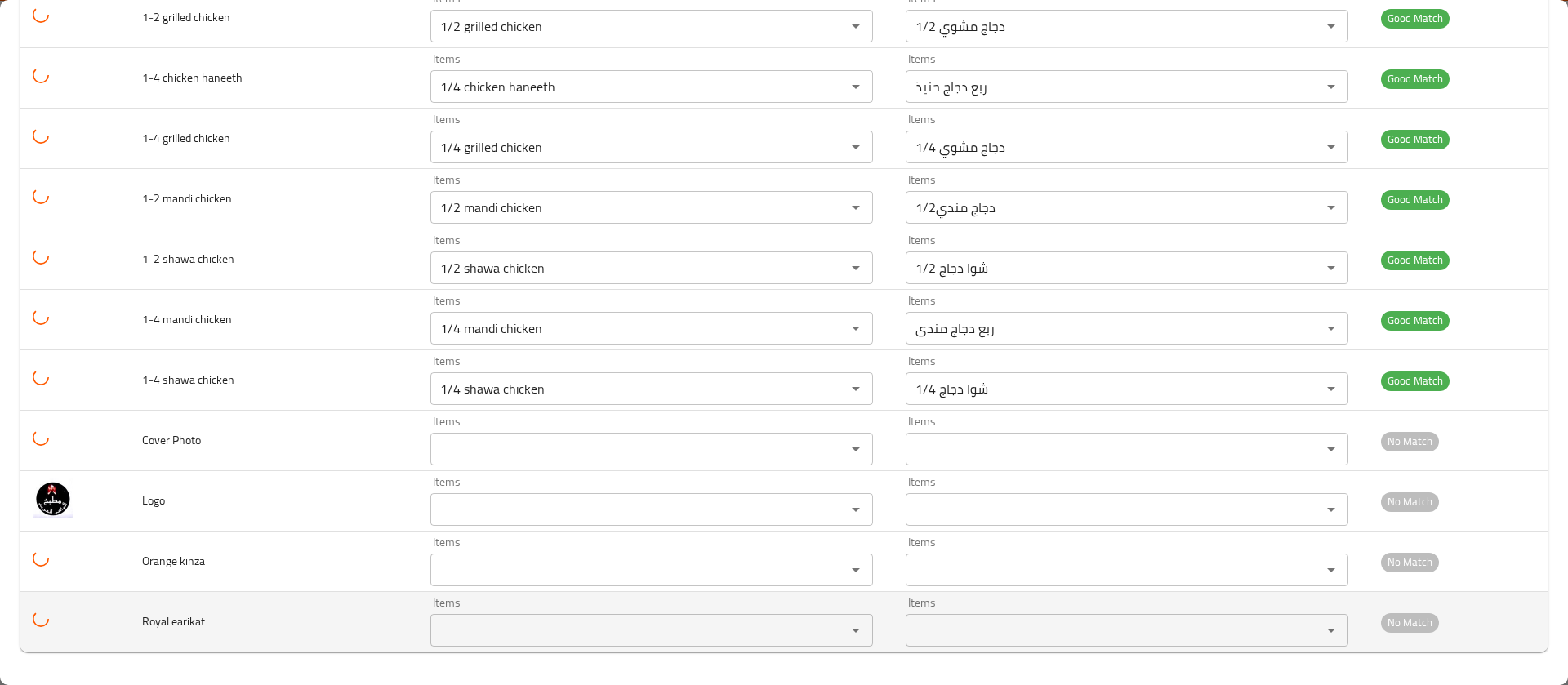
click at [313, 634] on td "Royal earikat" at bounding box center [272, 622] width 288 height 61
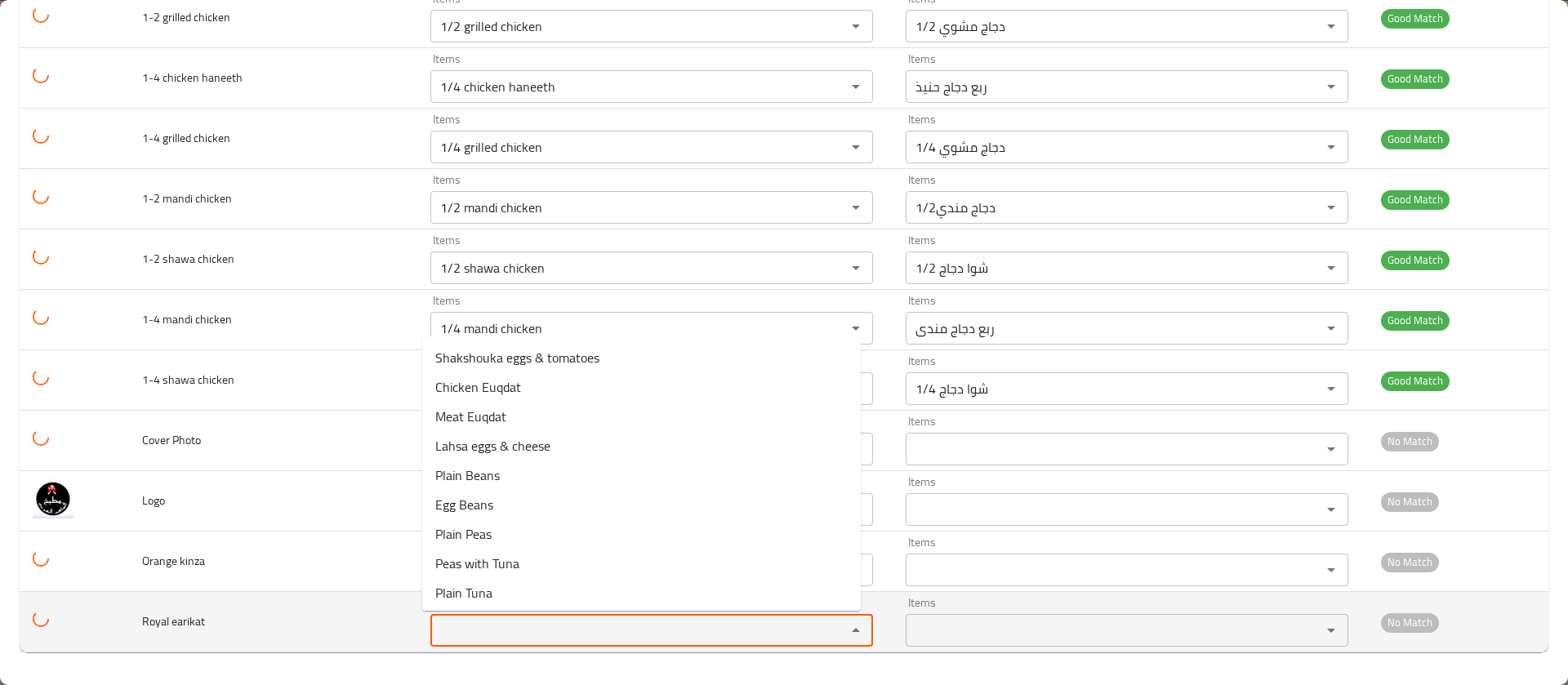
click at [464, 623] on earikat "Items" at bounding box center [627, 630] width 384 height 23
type earikat "[PERSON_NAME]"
click at [335, 602] on td "Royal earikat" at bounding box center [272, 622] width 288 height 61
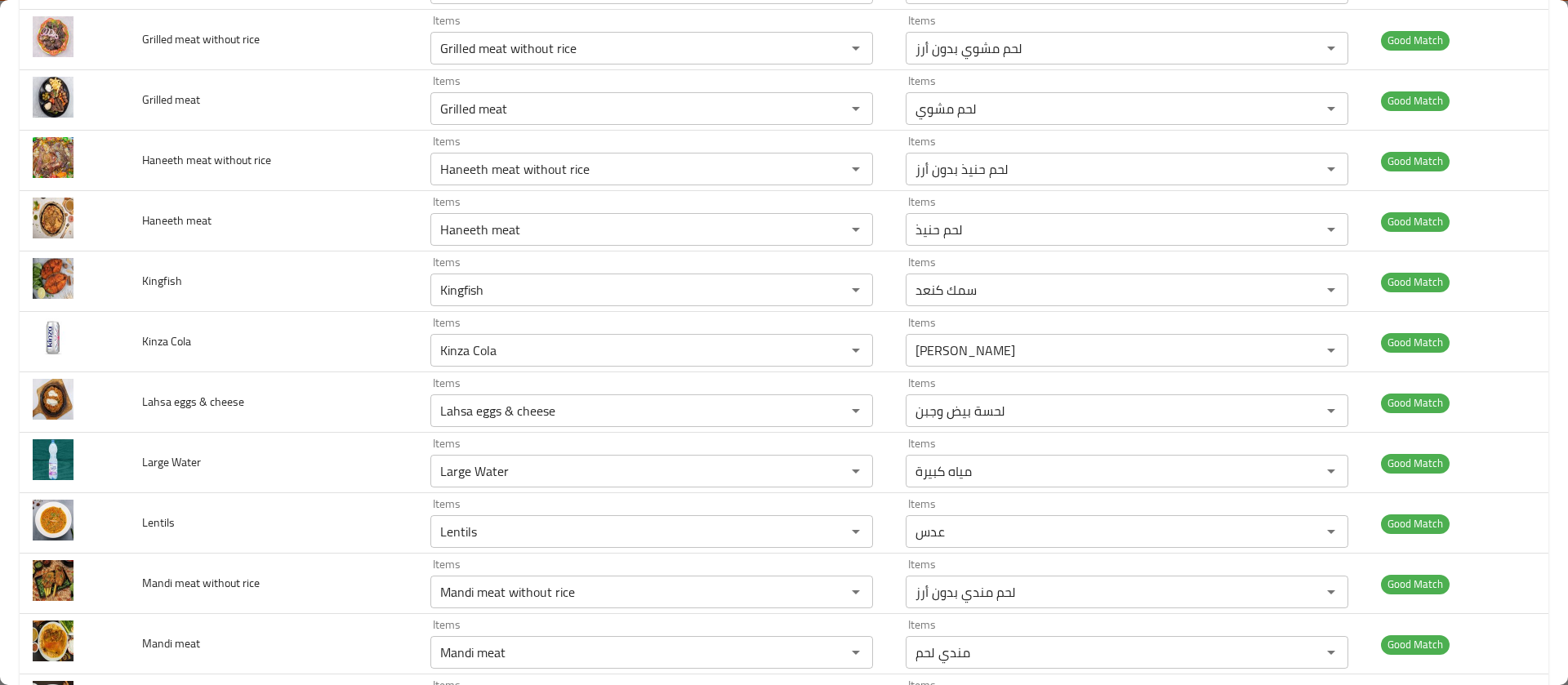
scroll to position [0, 0]
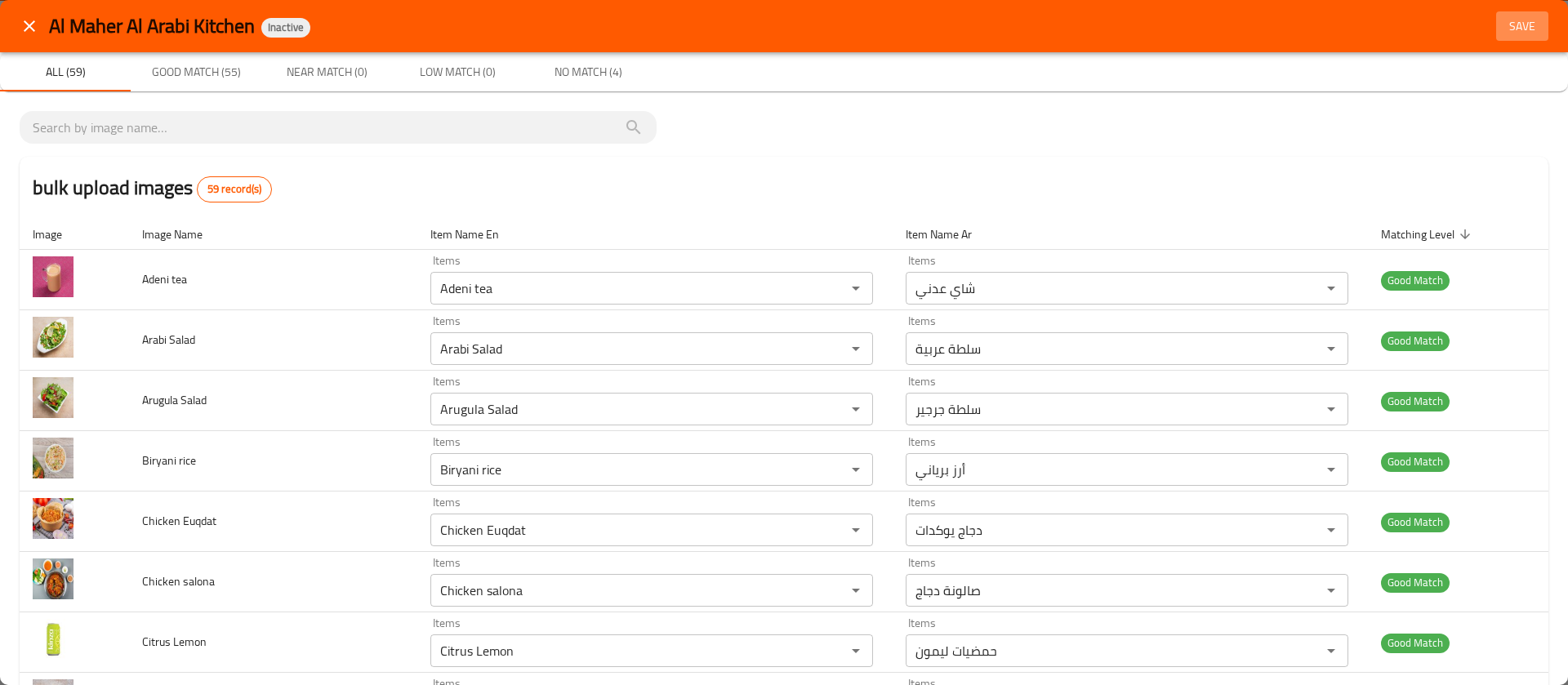
click at [1503, 29] on span "Save" at bounding box center [1521, 27] width 39 height 21
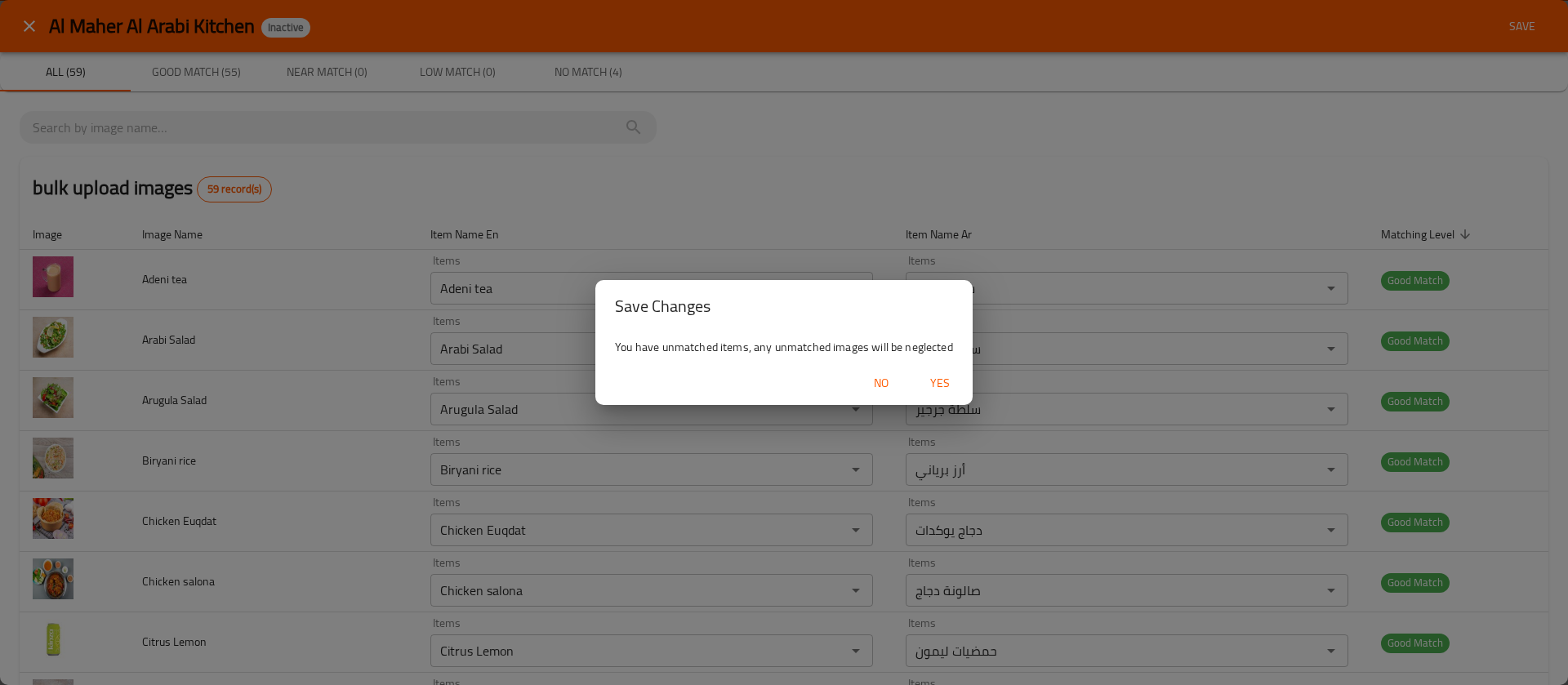
click at [885, 518] on div "Save Changes You have unmatched items, any unmatched images will be neglected N…" at bounding box center [784, 342] width 1568 height 685
